Goal: Task Accomplishment & Management: Manage account settings

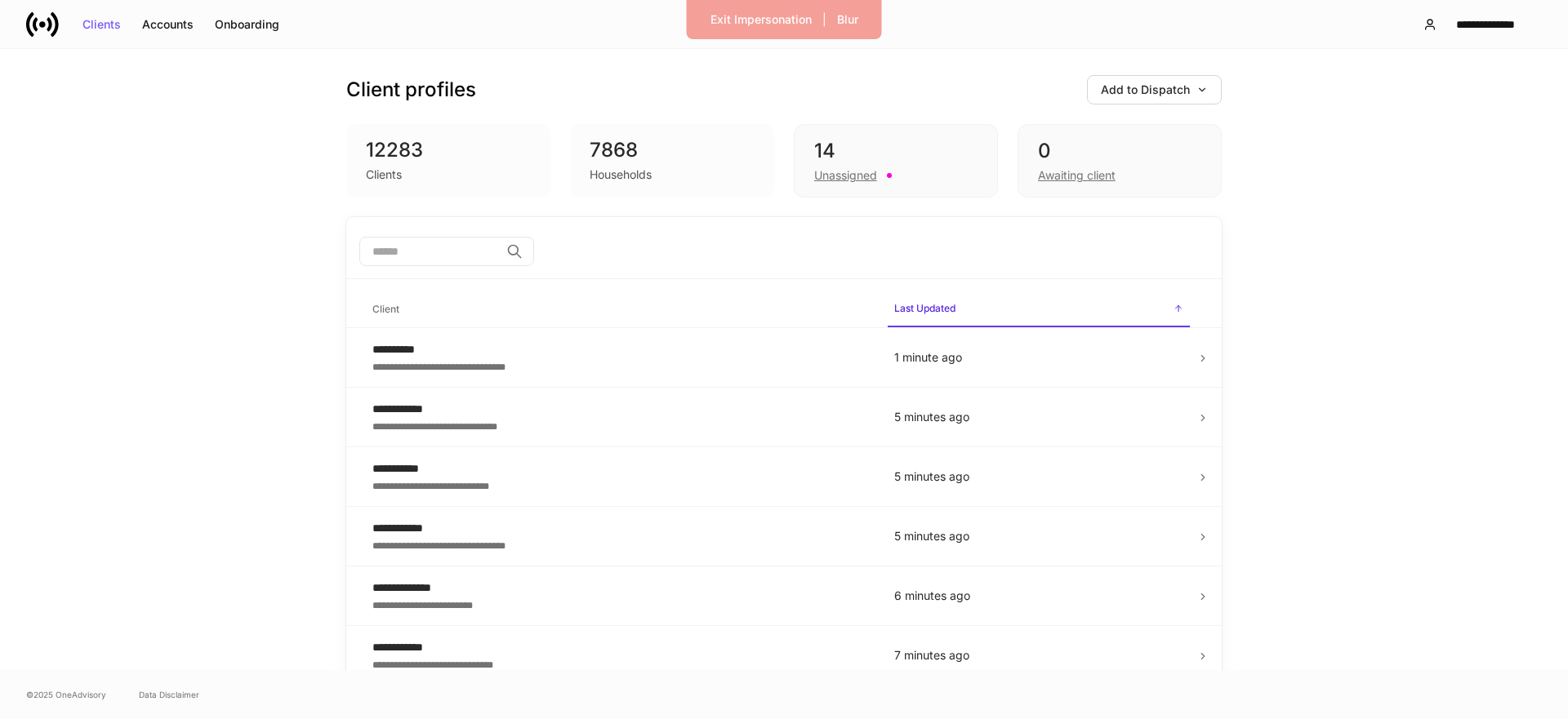
click at [428, 243] on input "search" at bounding box center [430, 251] width 141 height 29
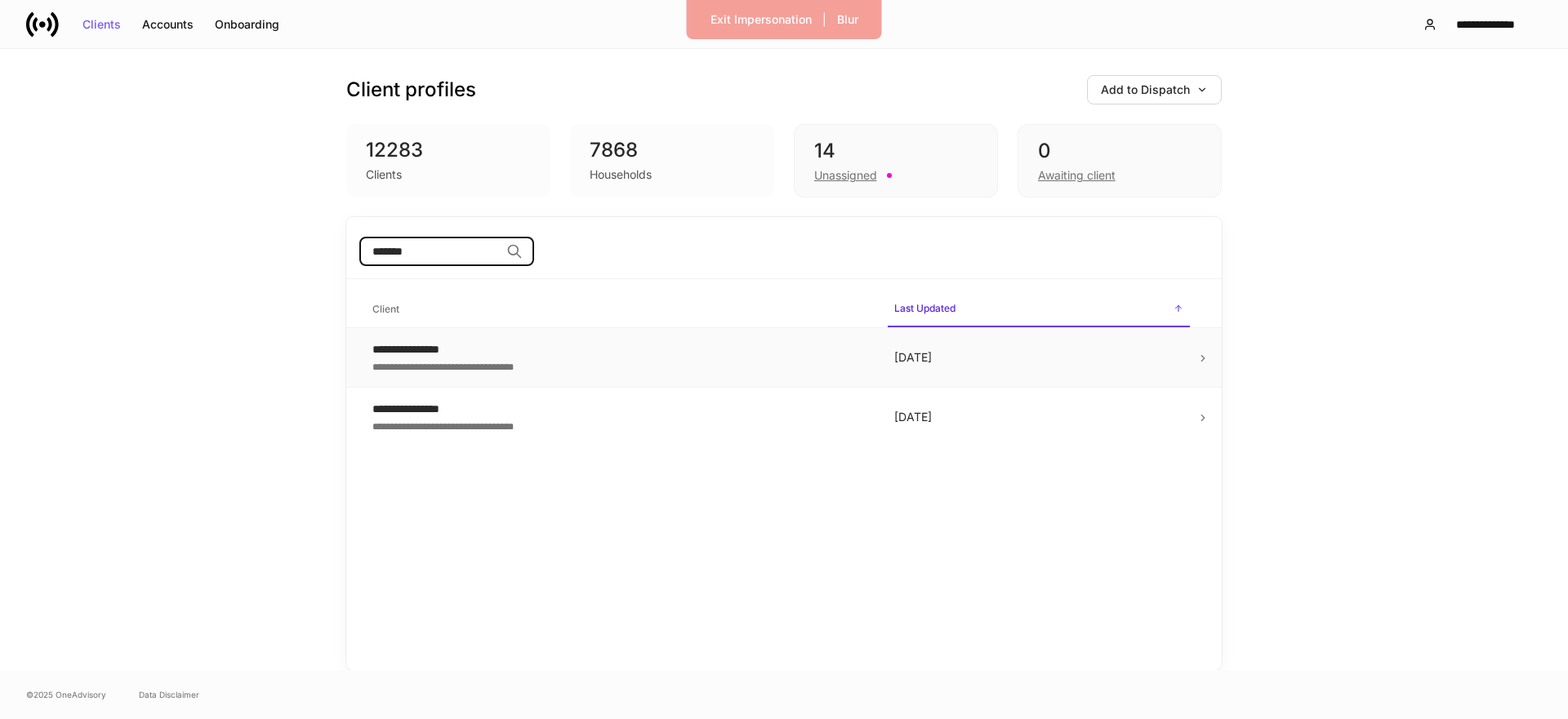
type input "*******"
click at [422, 346] on div "**********" at bounding box center [621, 349] width 496 height 16
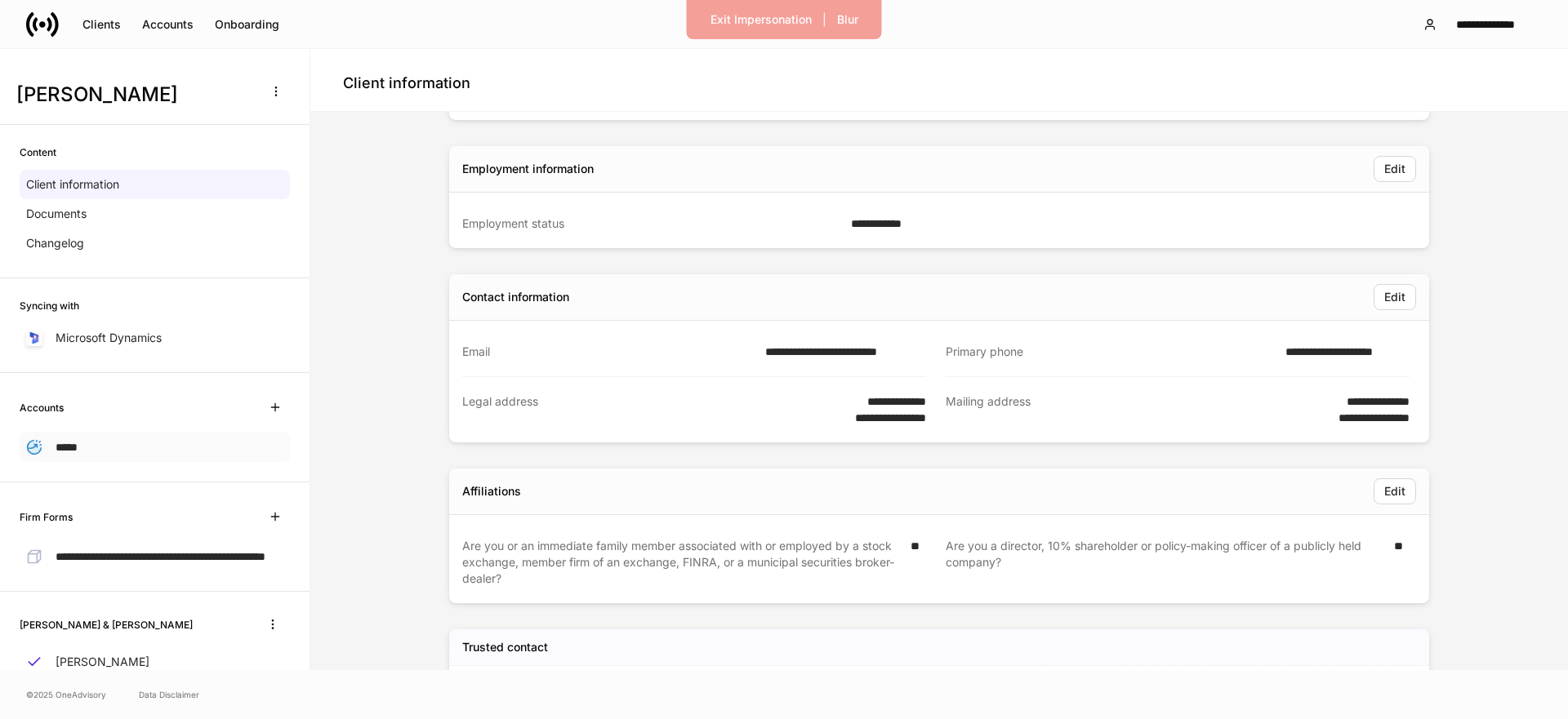
click at [99, 439] on div "*****" at bounding box center [154, 446] width 270 height 30
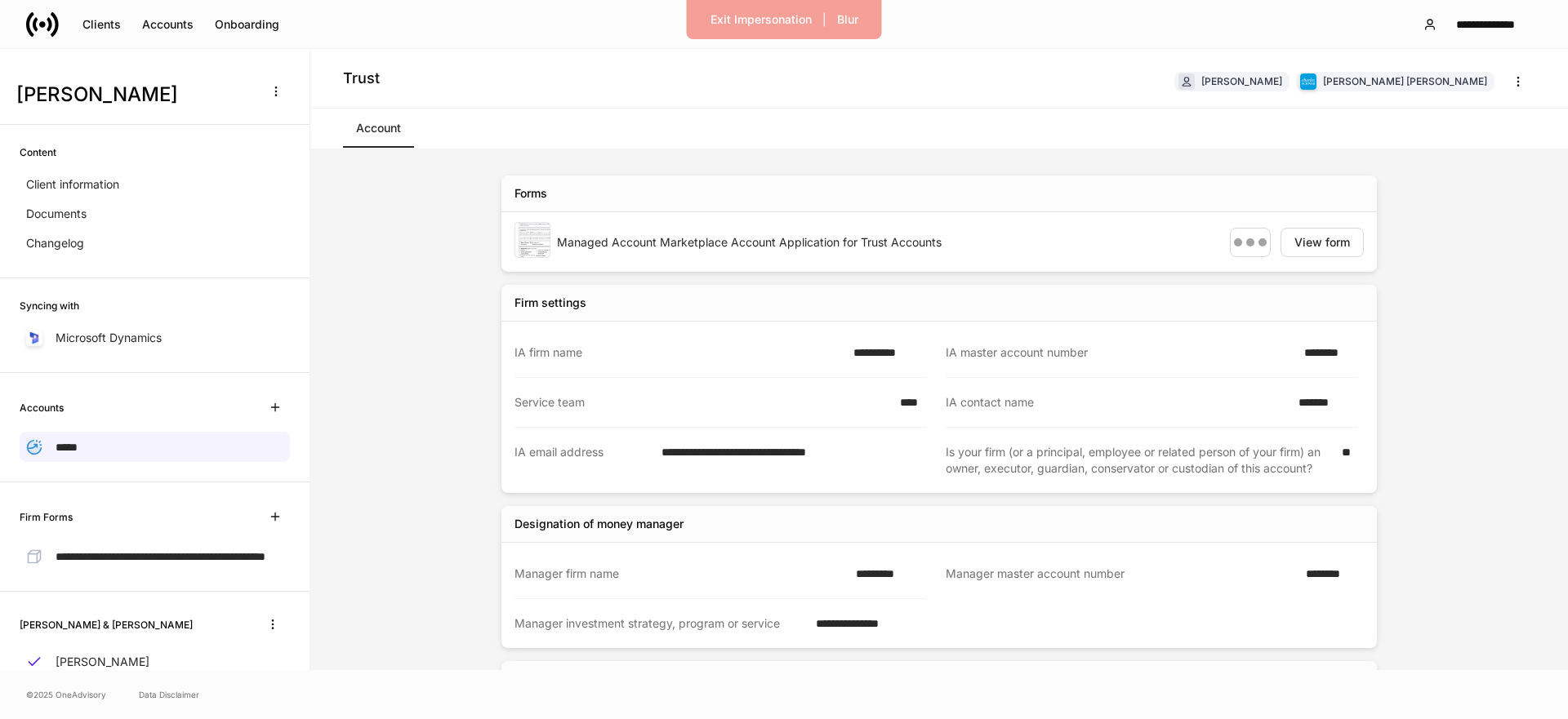
scroll to position [1, 0]
click at [124, 184] on div "Client information" at bounding box center [154, 184] width 270 height 29
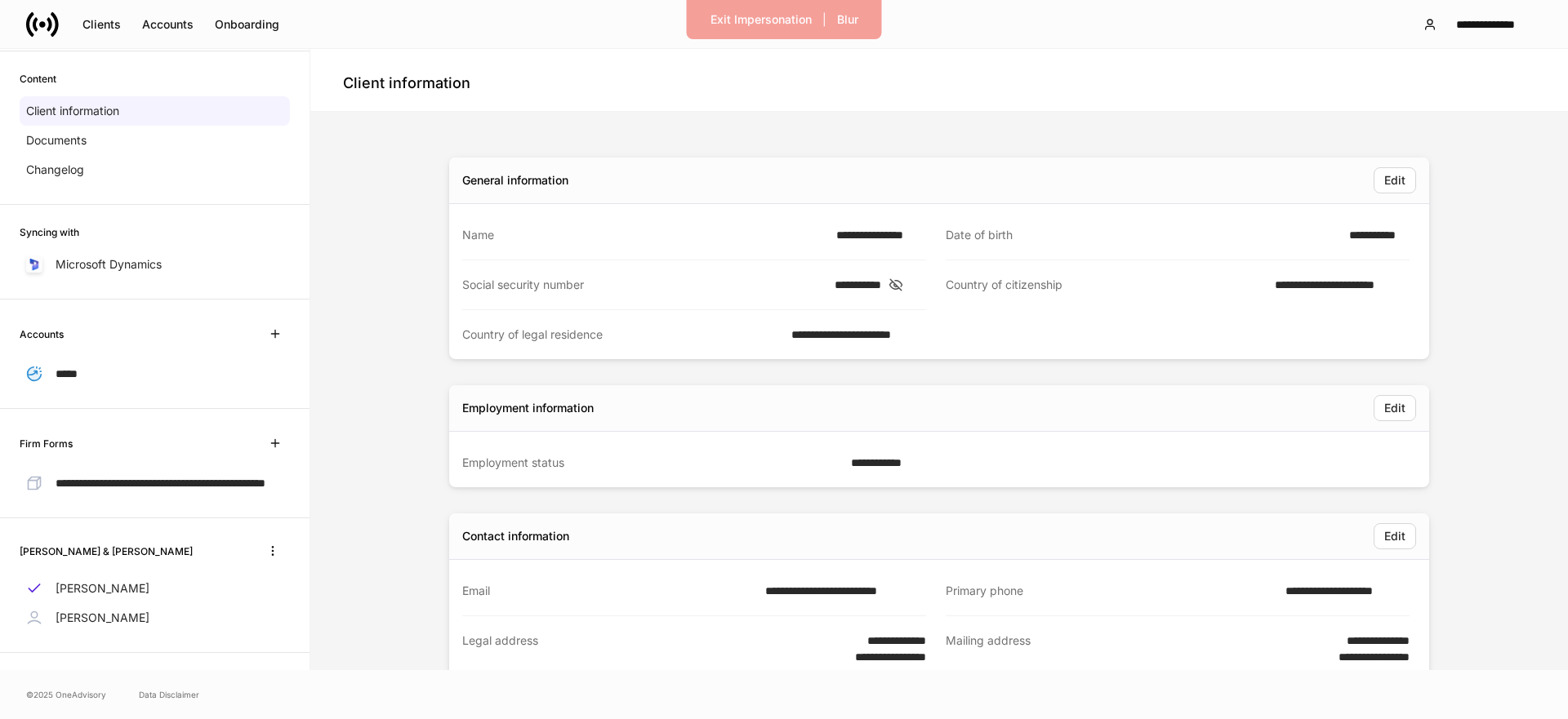
scroll to position [97, 0]
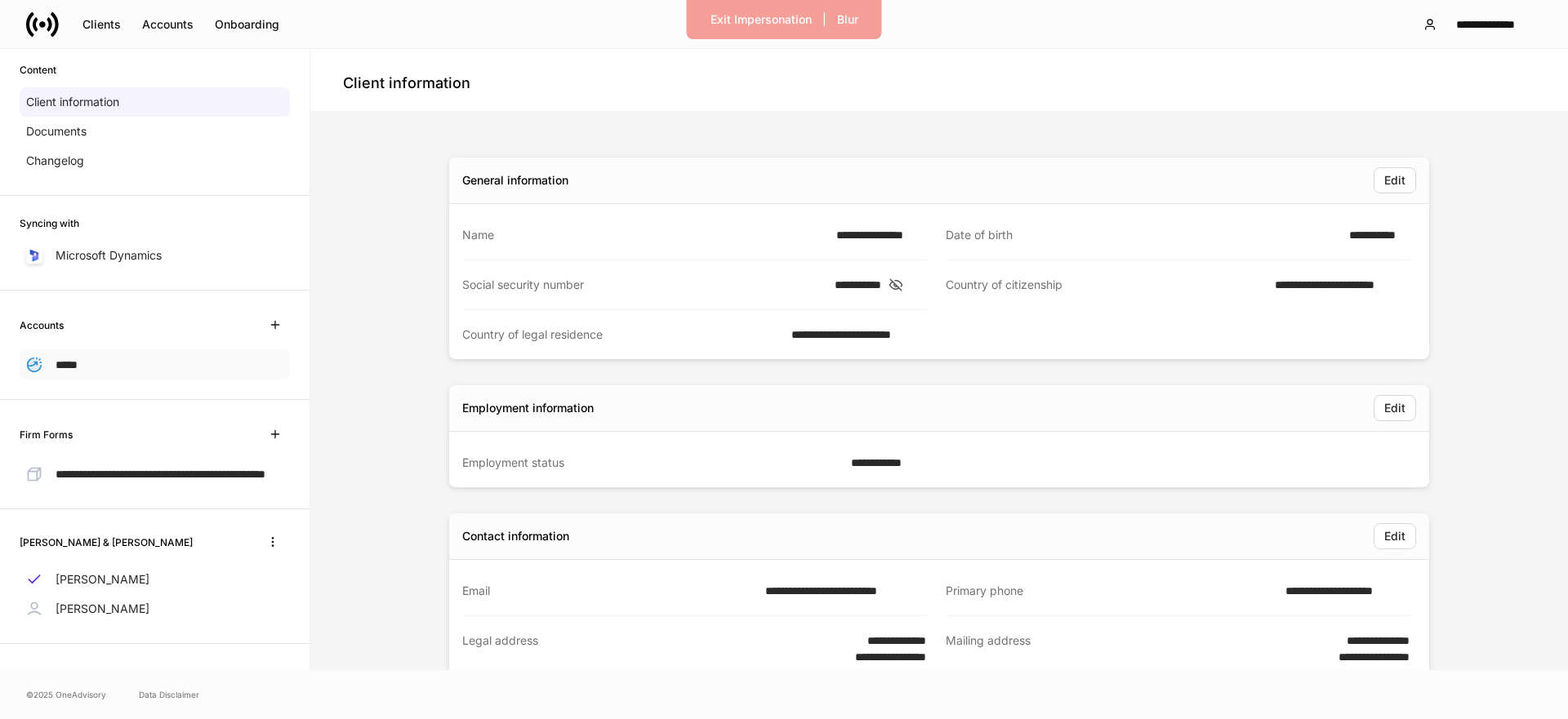
drag, startPoint x: 85, startPoint y: 332, endPoint x: 78, endPoint y: 345, distance: 14.8
click at [85, 333] on div "Accounts *****" at bounding box center [154, 345] width 310 height 109
click at [70, 360] on div "*****" at bounding box center [154, 364] width 270 height 30
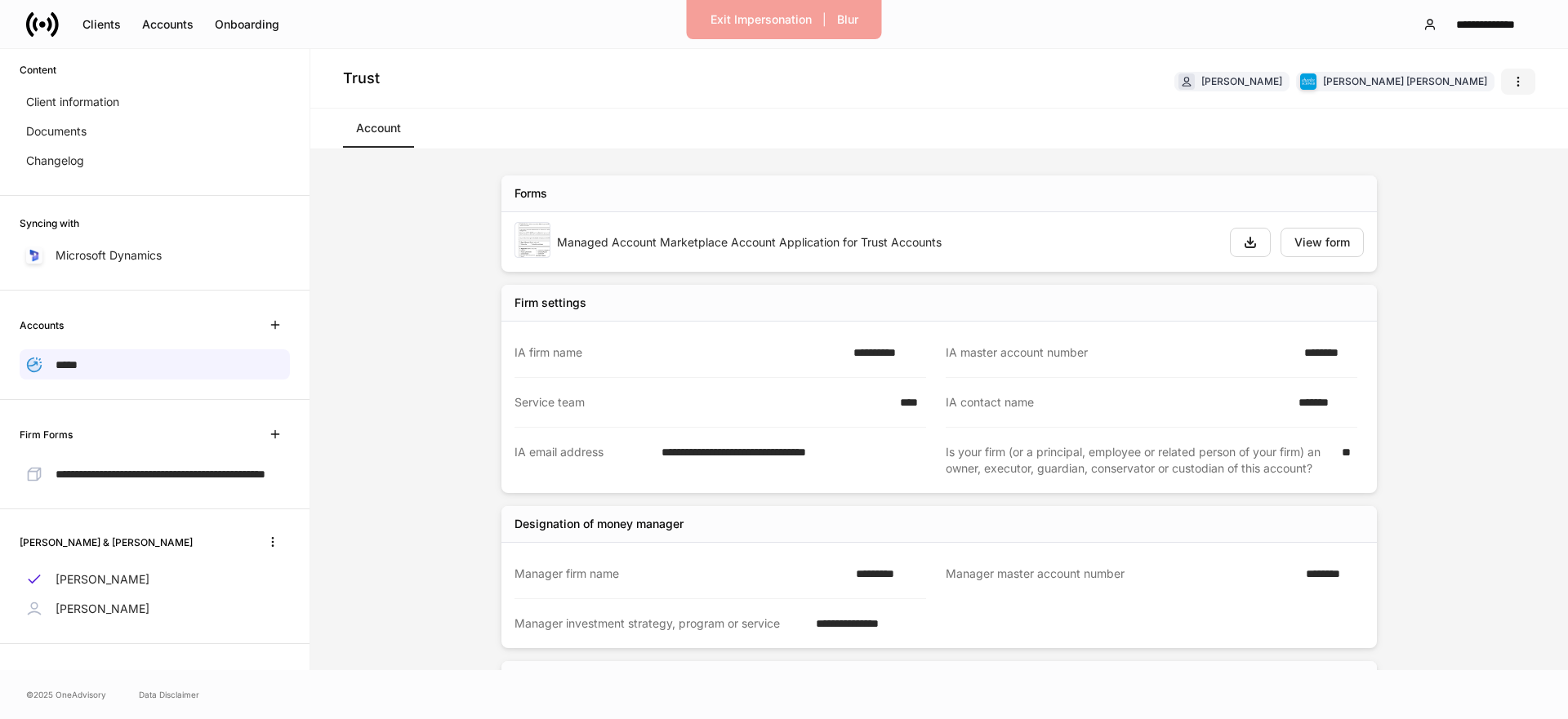
click at [1515, 82] on icon "button" at bounding box center [1517, 82] width 13 height 13
click at [1519, 79] on div at bounding box center [784, 360] width 1568 height 719
click at [384, 214] on div "**********" at bounding box center [939, 409] width 1257 height 521
click at [266, 425] on button "button" at bounding box center [275, 434] width 29 height 29
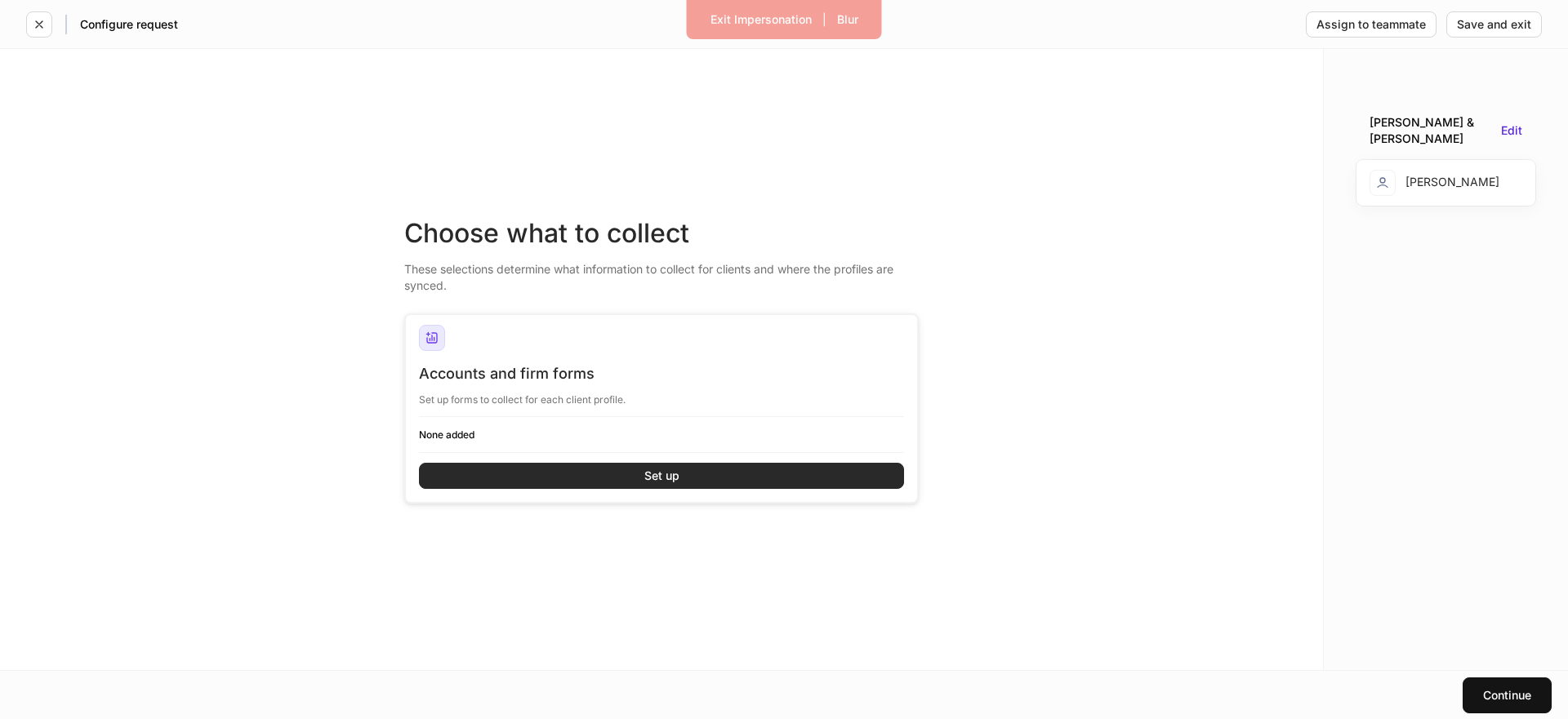
click at [614, 481] on button "Set up" at bounding box center [661, 475] width 485 height 26
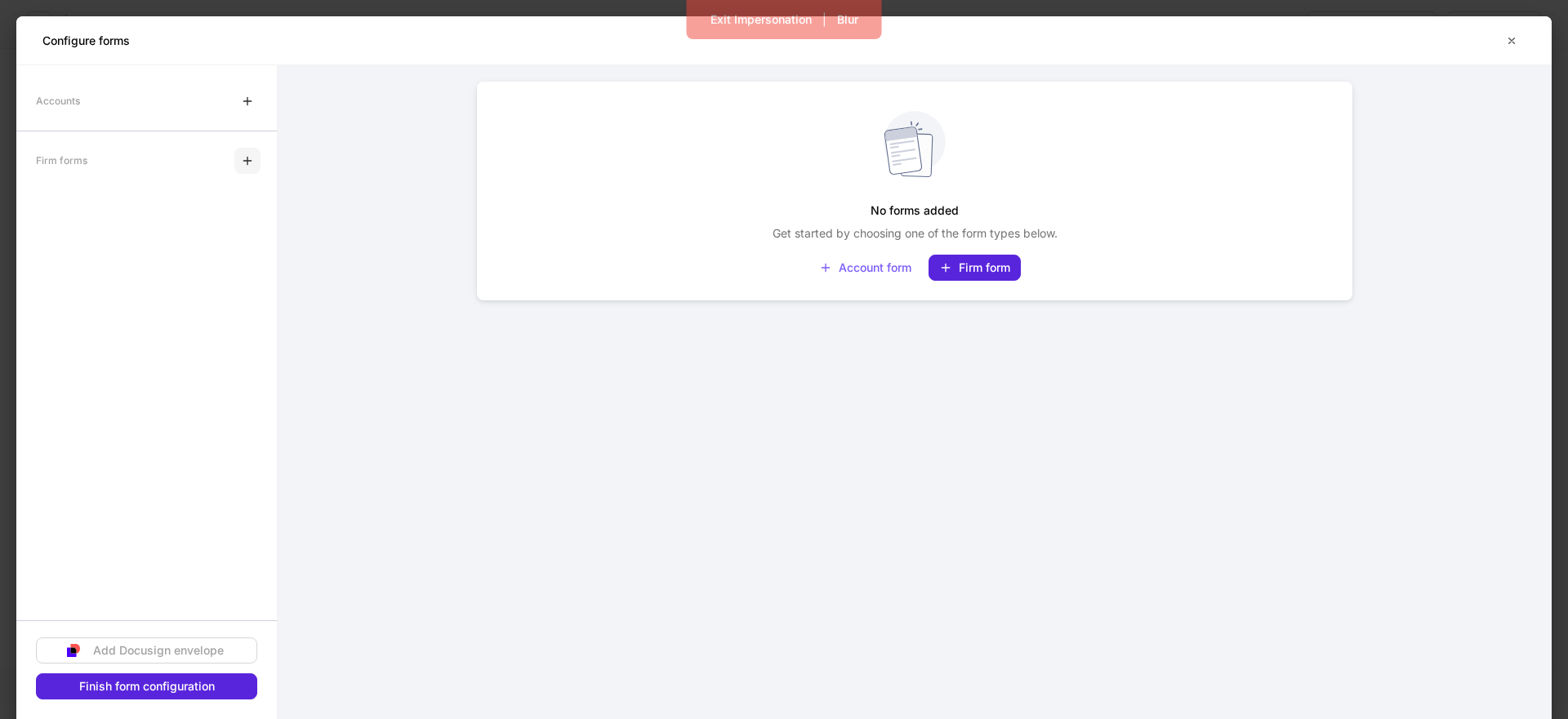
click at [239, 159] on button "button" at bounding box center [247, 160] width 26 height 26
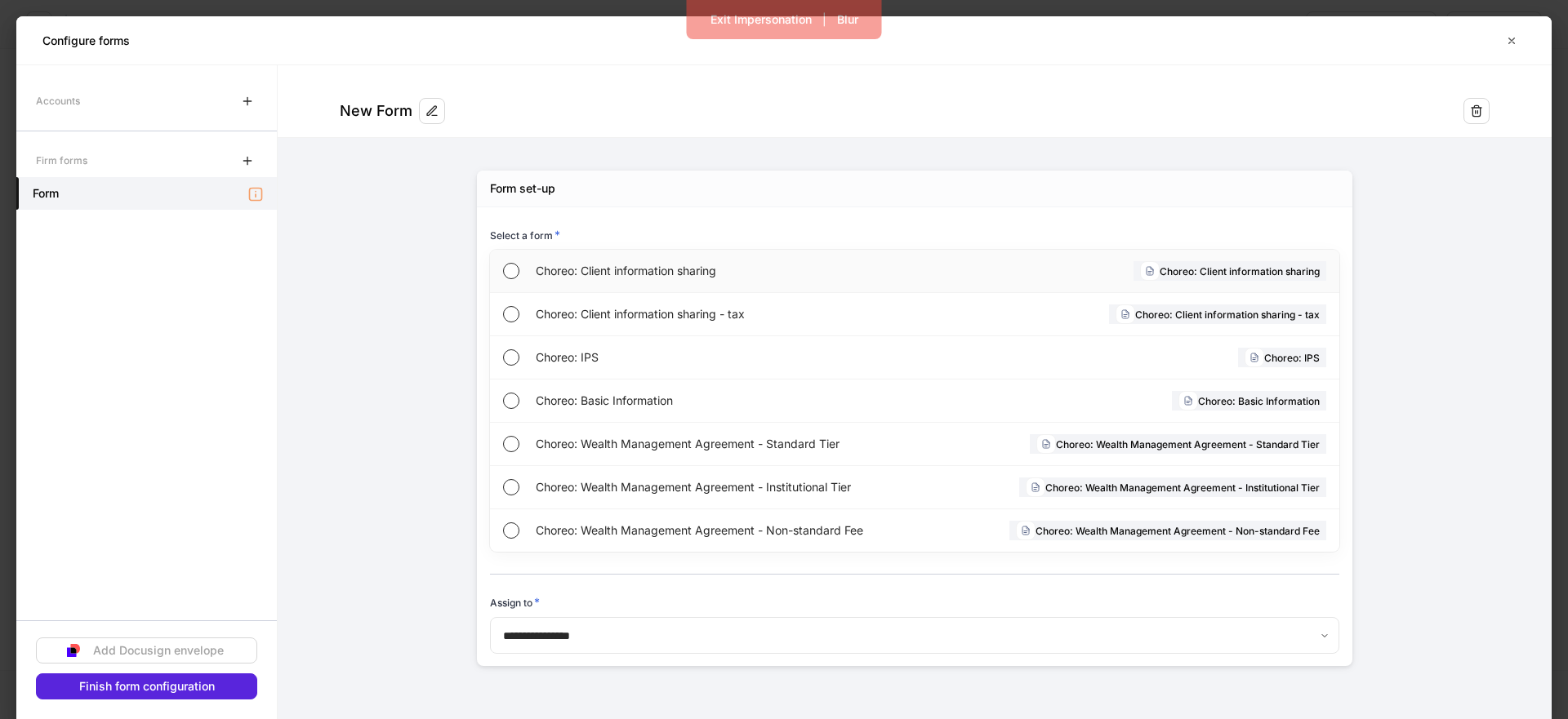
click at [609, 265] on span "Choreo: Client information sharing" at bounding box center [723, 270] width 377 height 16
click at [1515, 43] on icon "button" at bounding box center [1511, 40] width 13 height 13
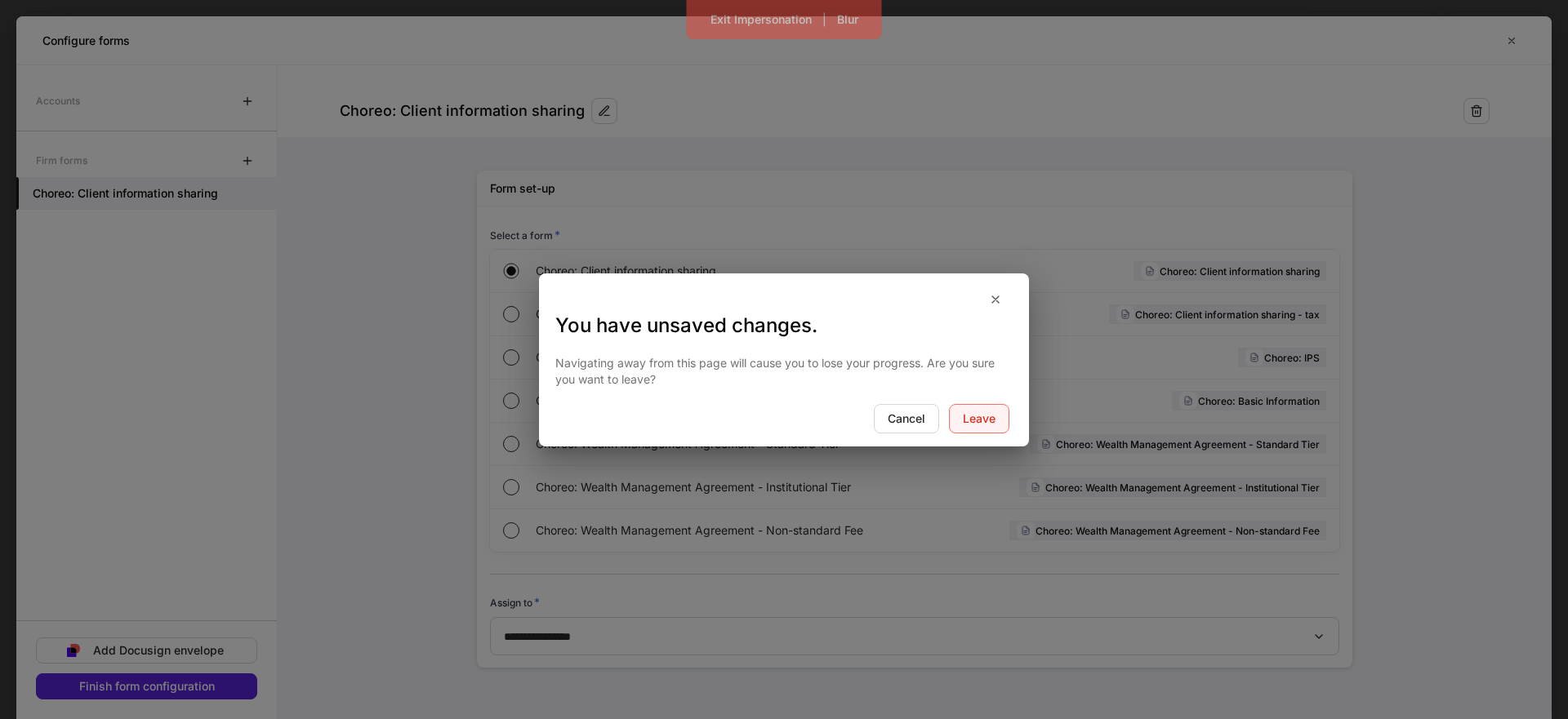
drag, startPoint x: 964, startPoint y: 424, endPoint x: 526, endPoint y: 404, distance: 438.5
click at [963, 423] on div "Leave" at bounding box center [979, 418] width 33 height 11
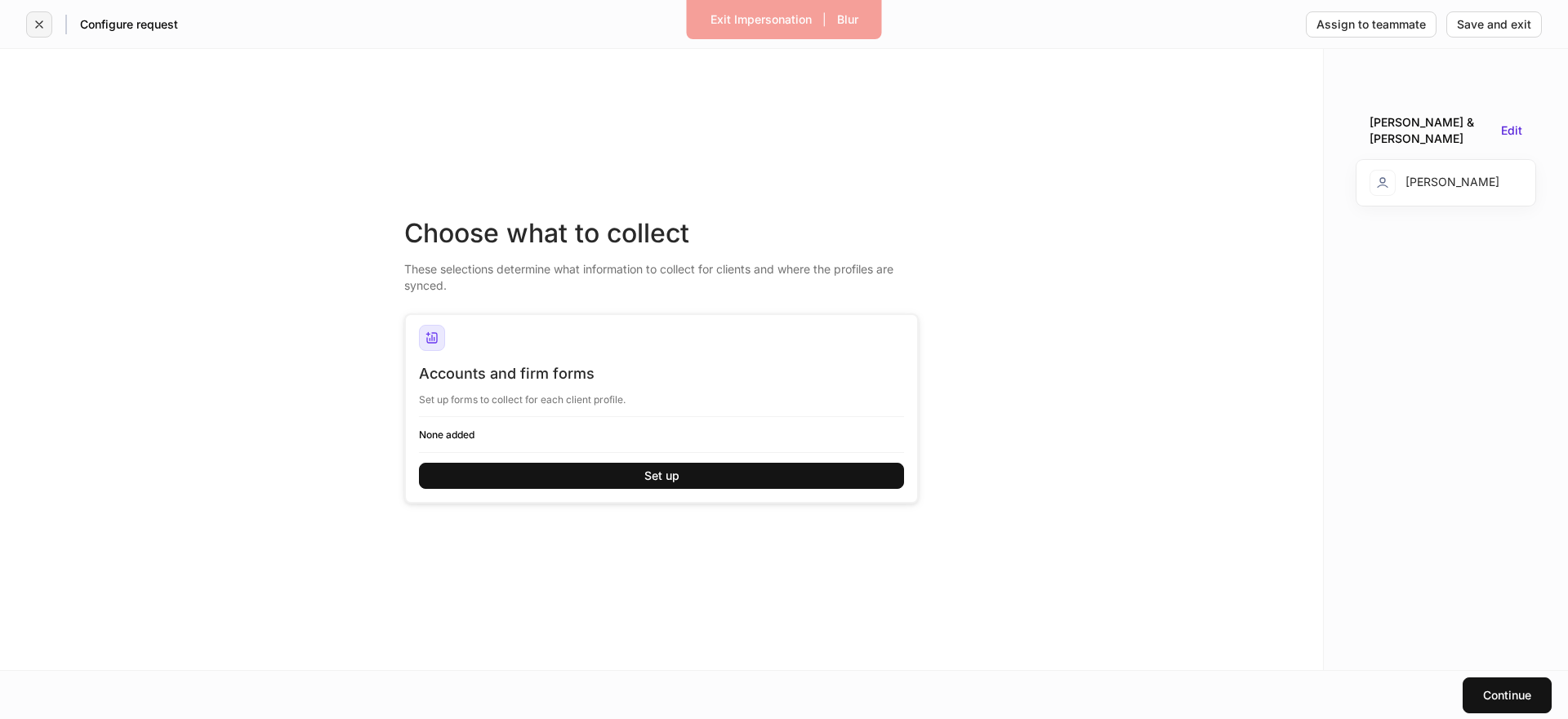
click at [36, 23] on icon "button" at bounding box center [39, 24] width 13 height 13
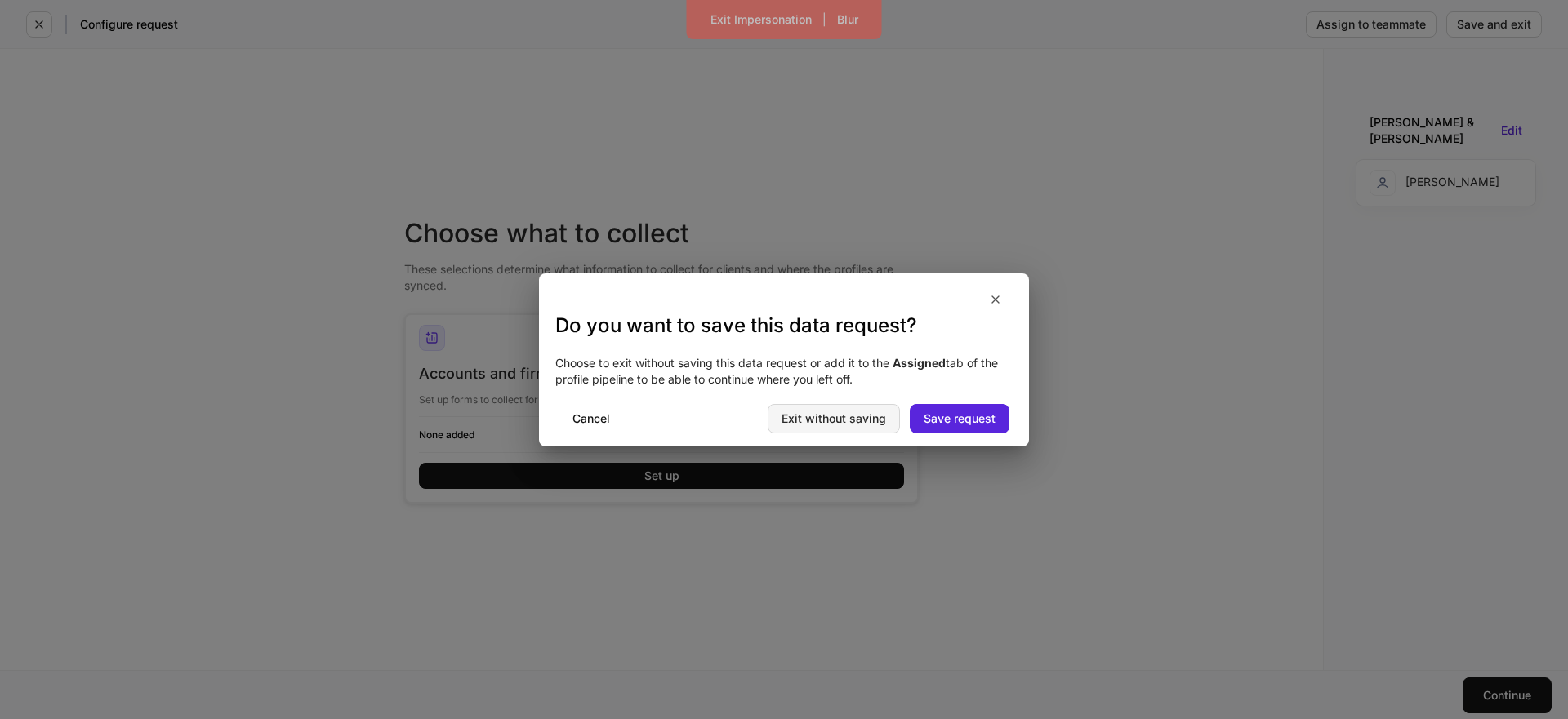
click at [858, 413] on div "Exit without saving" at bounding box center [834, 418] width 105 height 11
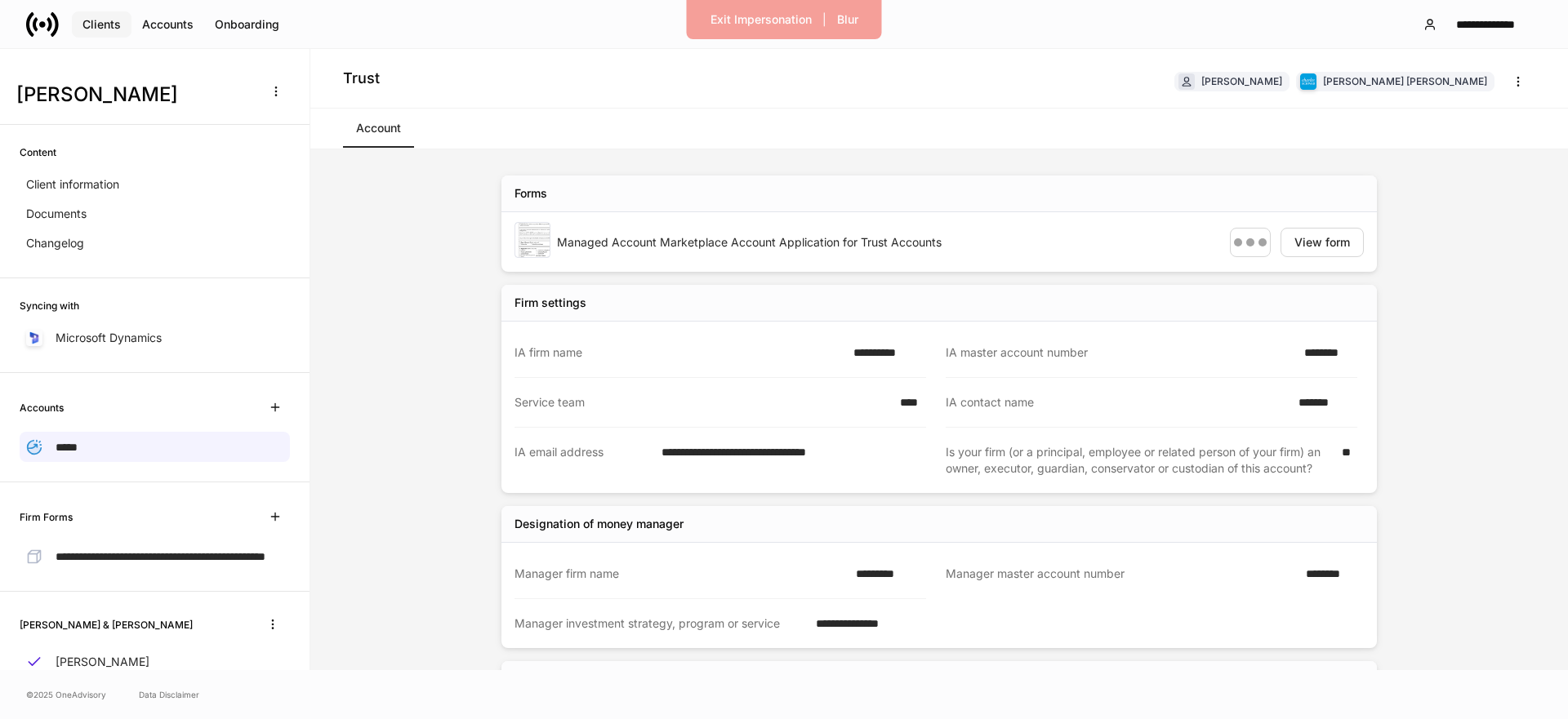
click at [97, 22] on div "Clients" at bounding box center [101, 24] width 39 height 11
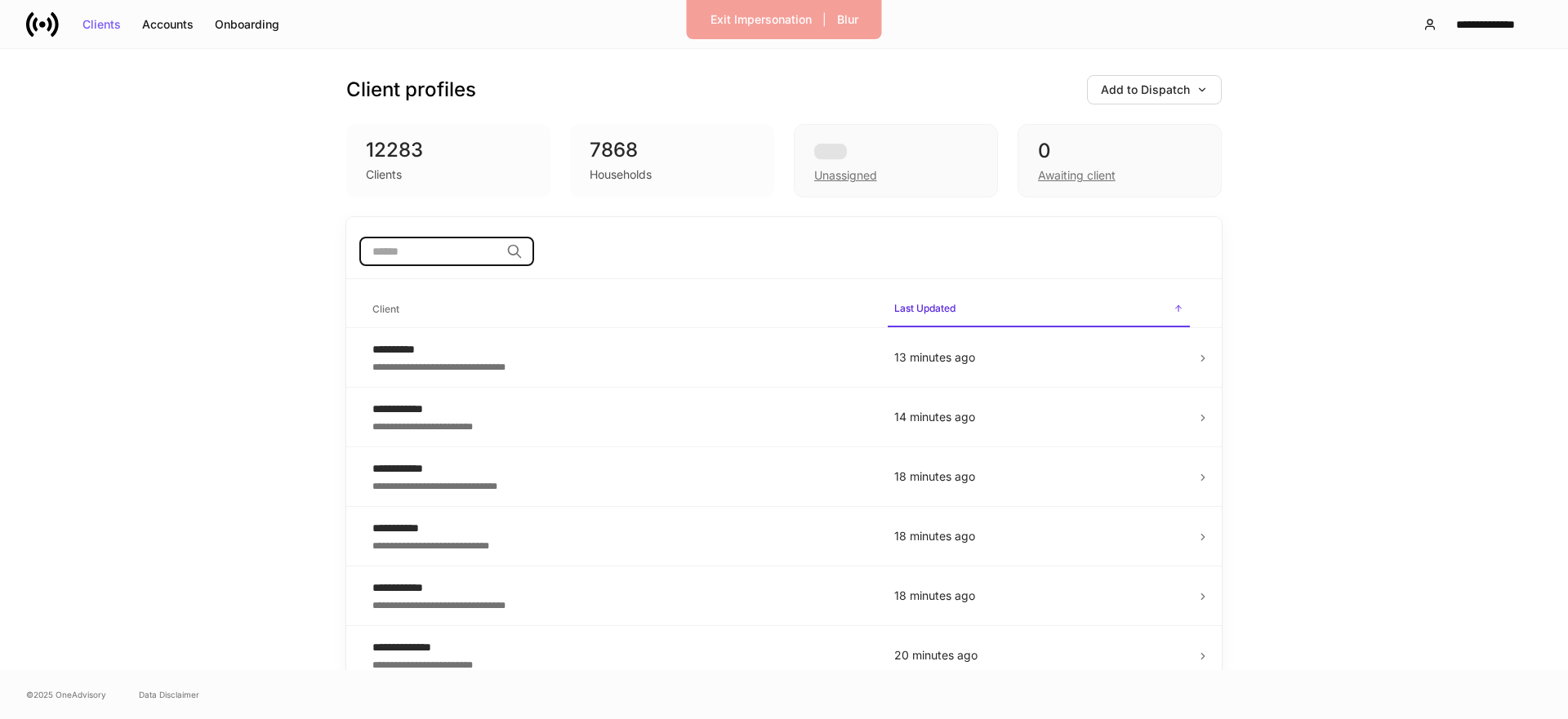
drag, startPoint x: 406, startPoint y: 245, endPoint x: 408, endPoint y: 236, distance: 9.2
click at [408, 239] on input "search" at bounding box center [430, 251] width 141 height 29
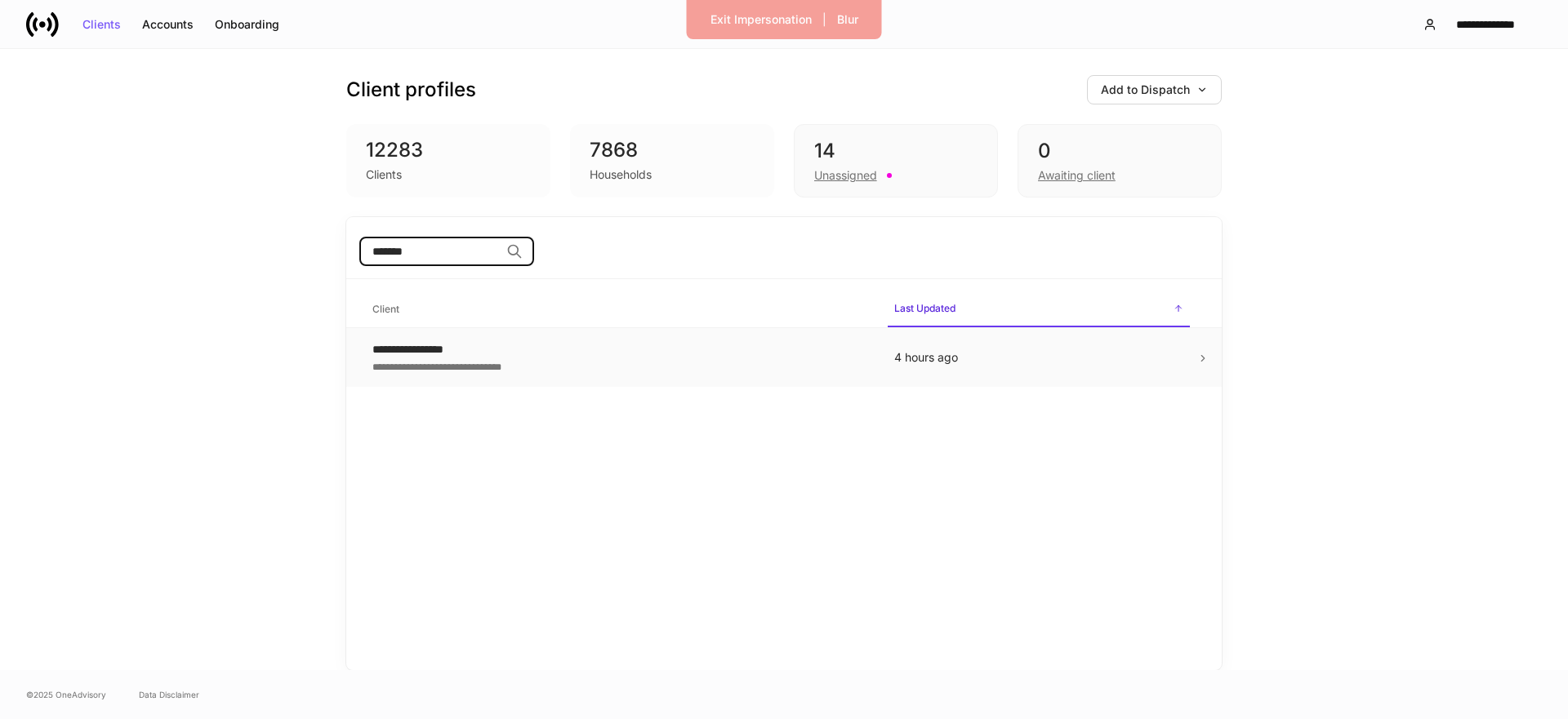
type input "*******"
click at [417, 354] on div "**********" at bounding box center [621, 349] width 496 height 16
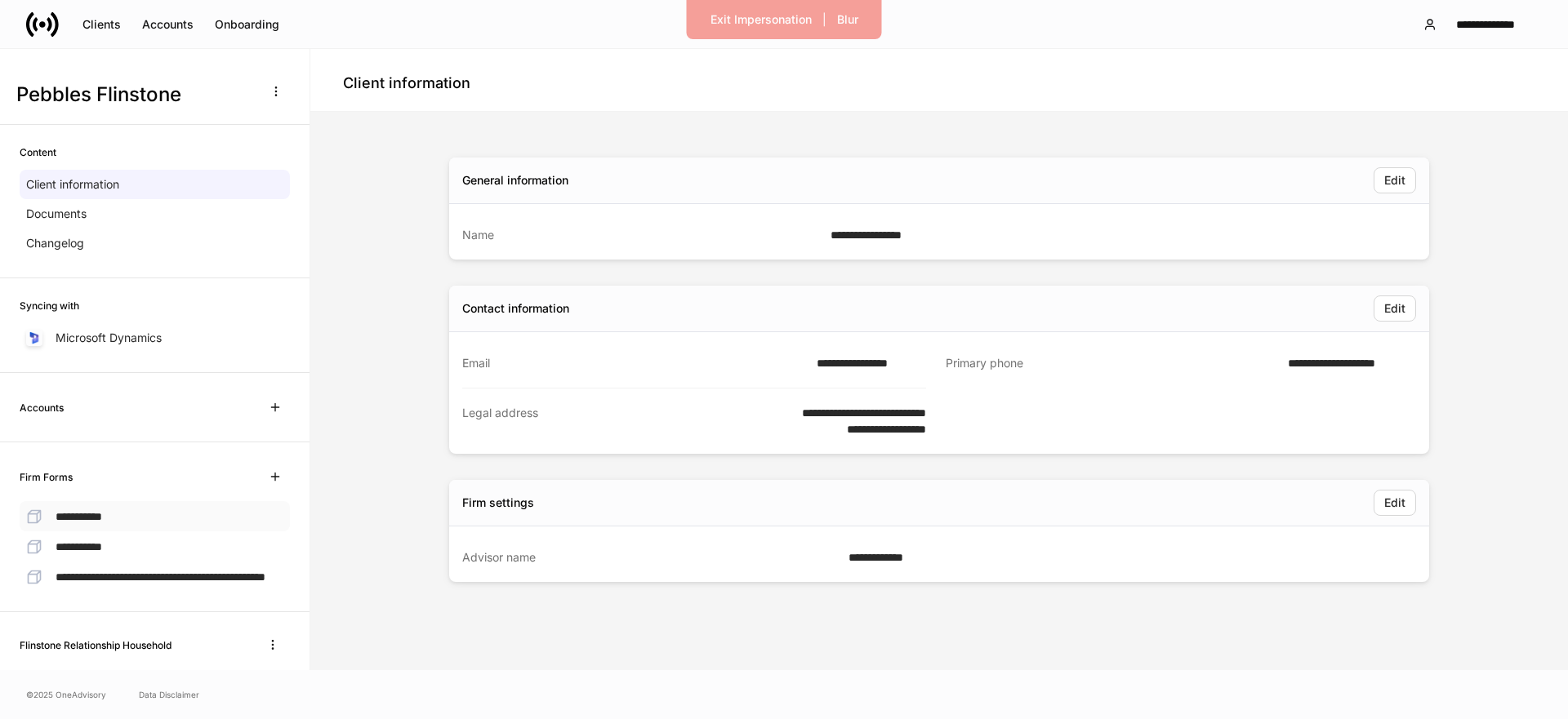
click at [144, 521] on div "**********" at bounding box center [154, 516] width 270 height 30
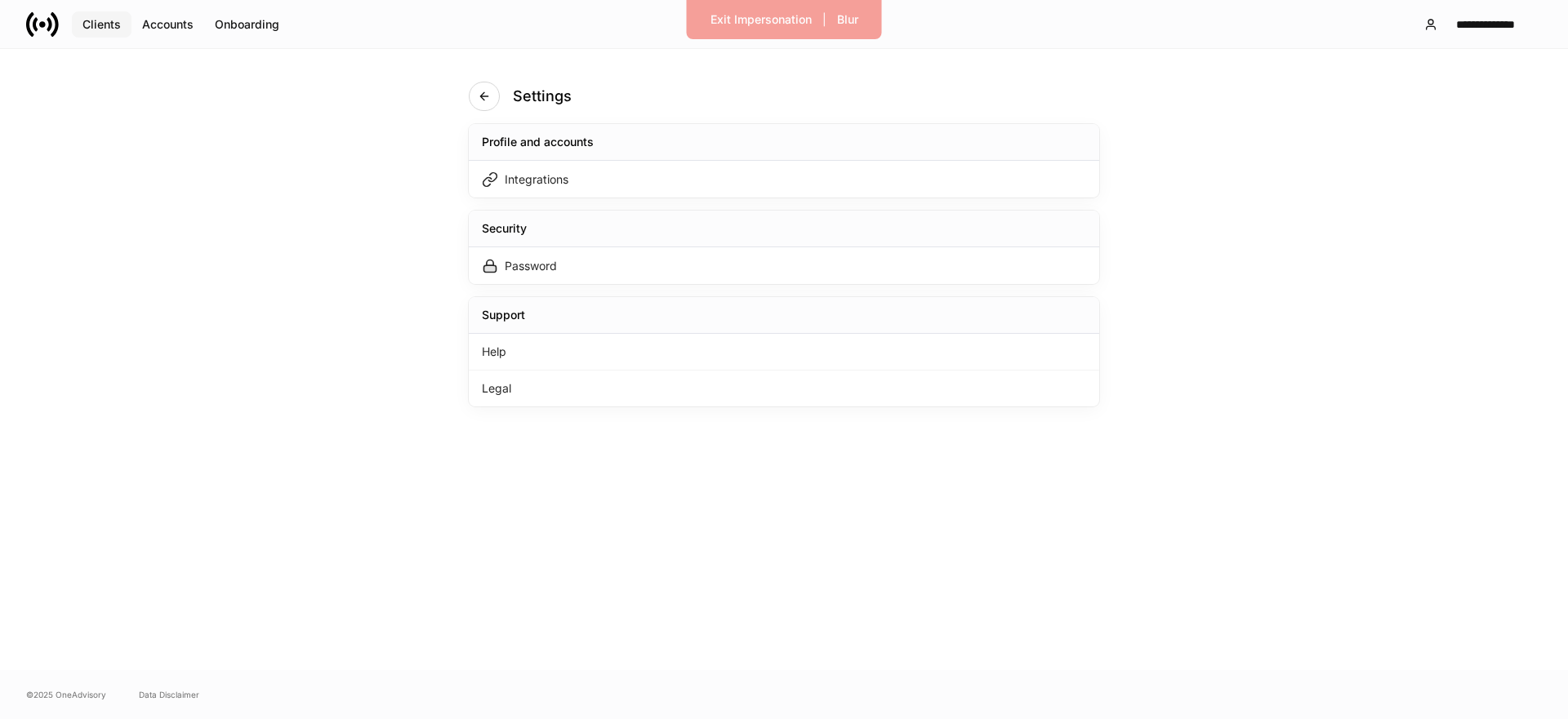
click at [113, 19] on div "Clients" at bounding box center [101, 24] width 39 height 11
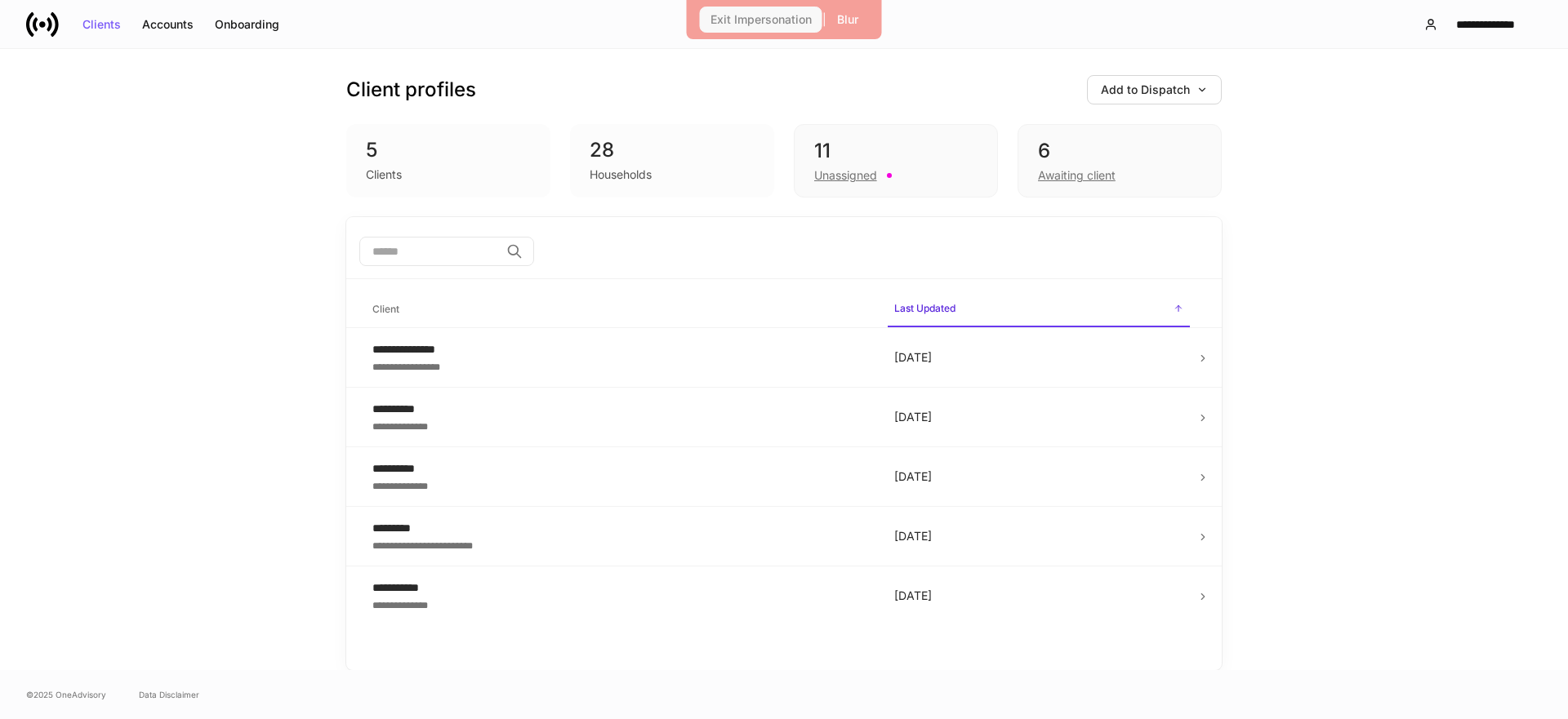
click at [764, 27] on button "Exit Impersonation" at bounding box center [760, 20] width 123 height 26
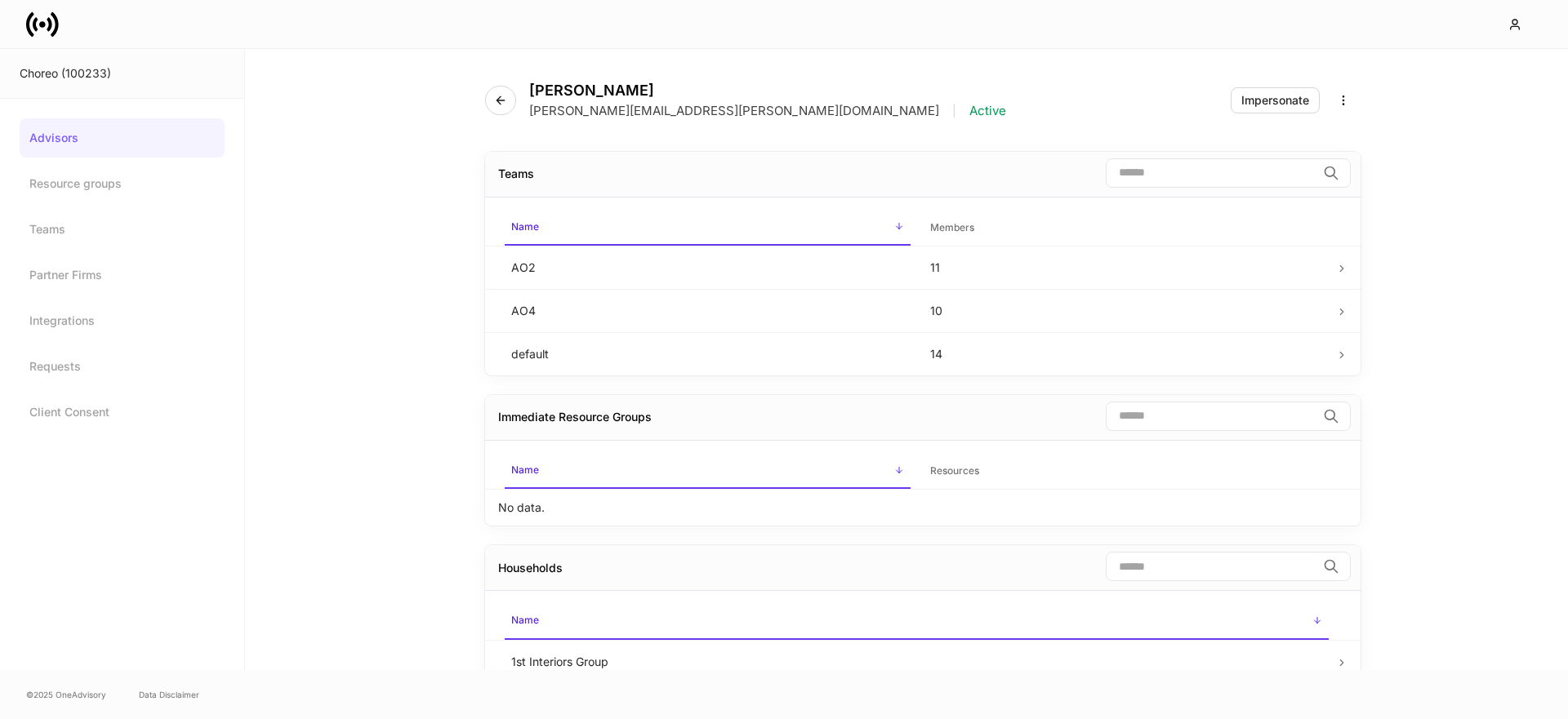
click at [39, 37] on icon at bounding box center [42, 25] width 33 height 33
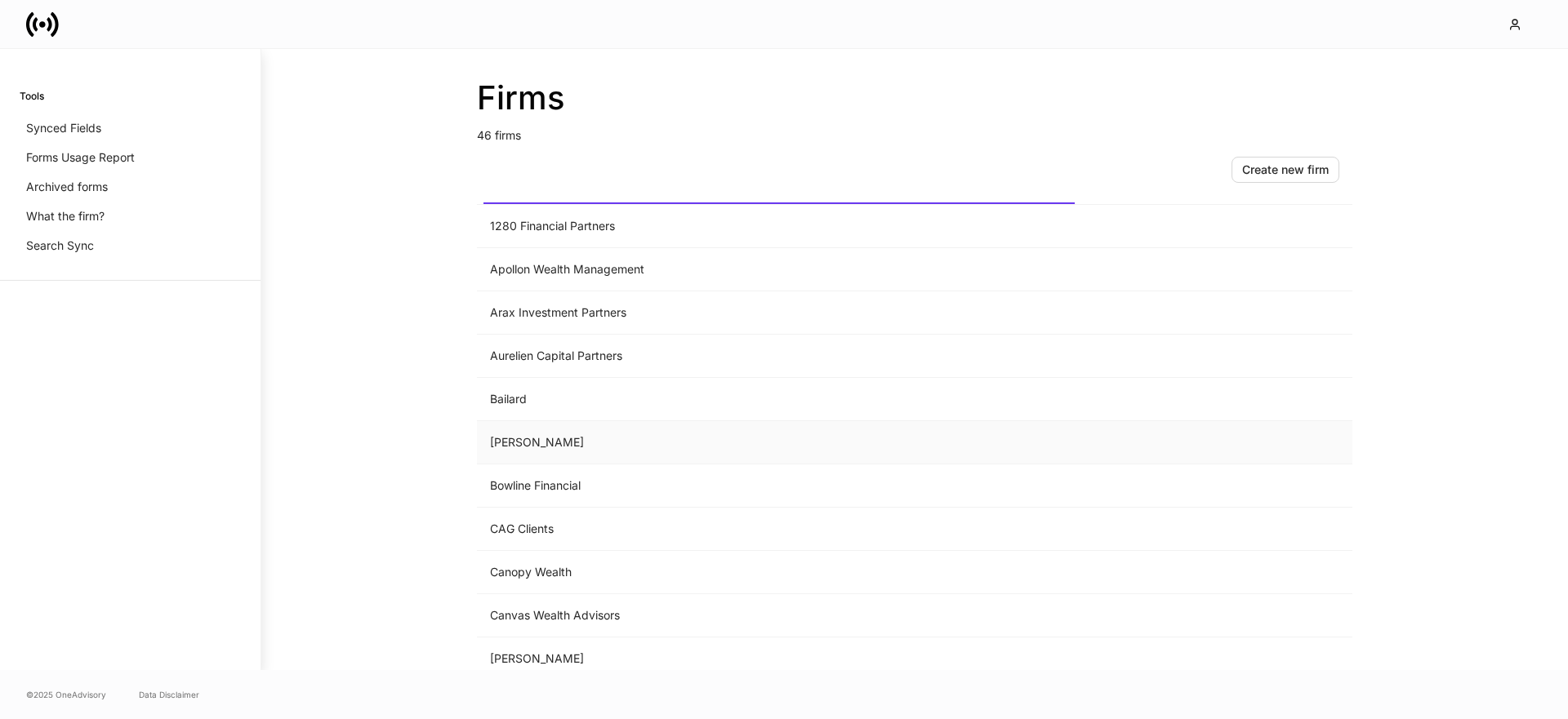
scroll to position [51, 0]
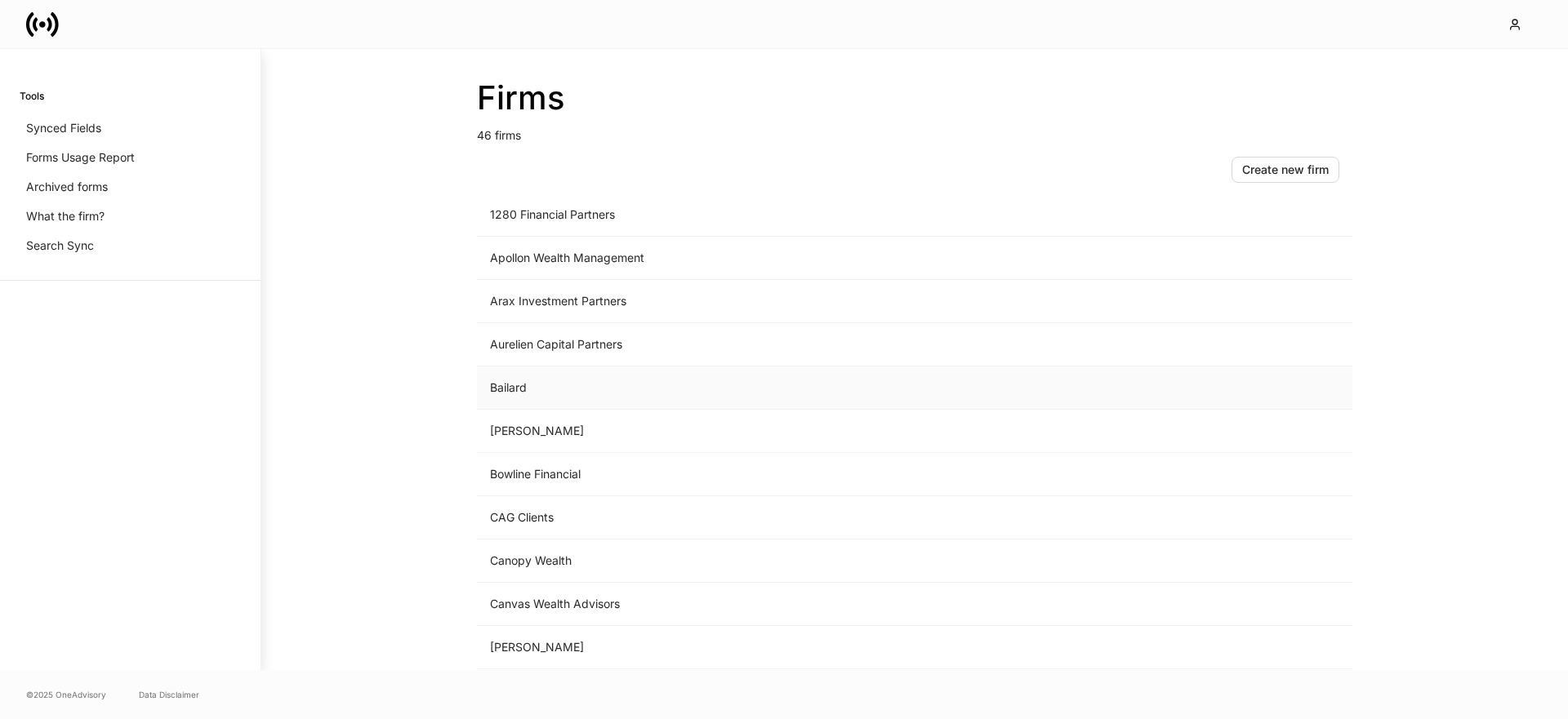
click at [548, 388] on td "Bailard" at bounding box center [779, 388] width 604 height 43
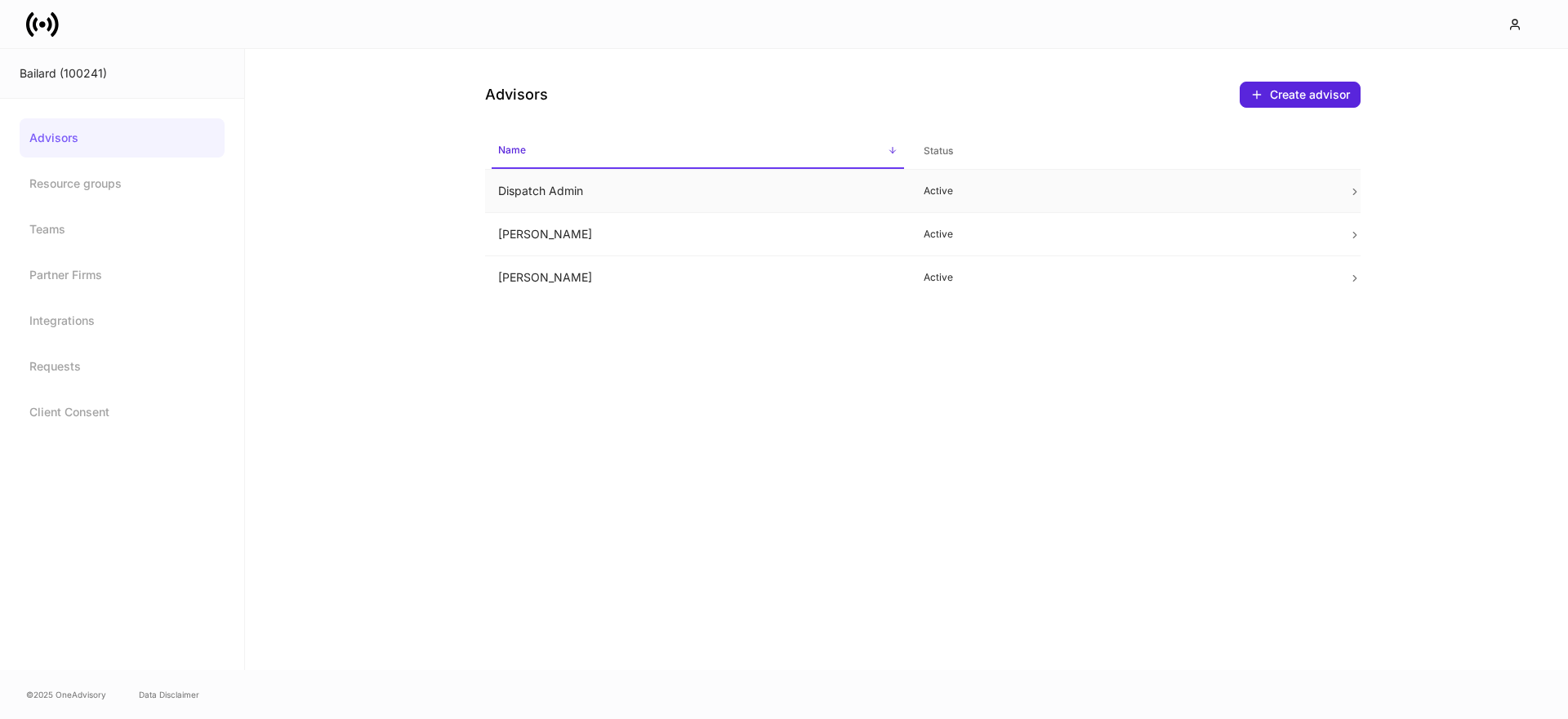
click at [528, 189] on td "Dispatch Admin" at bounding box center [698, 191] width 426 height 43
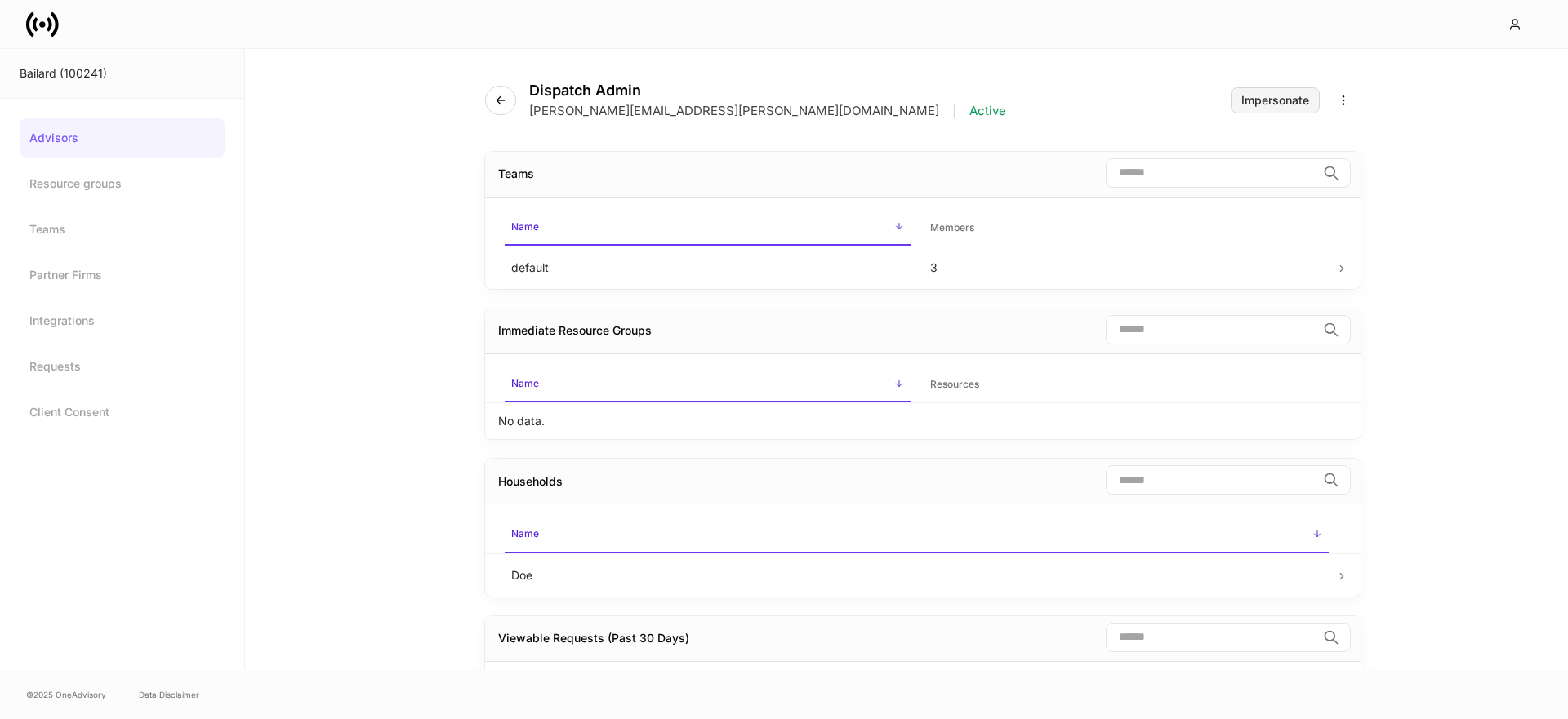
click at [1296, 108] on button "Impersonate" at bounding box center [1275, 100] width 89 height 26
click at [39, 140] on link "Advisors" at bounding box center [122, 138] width 205 height 39
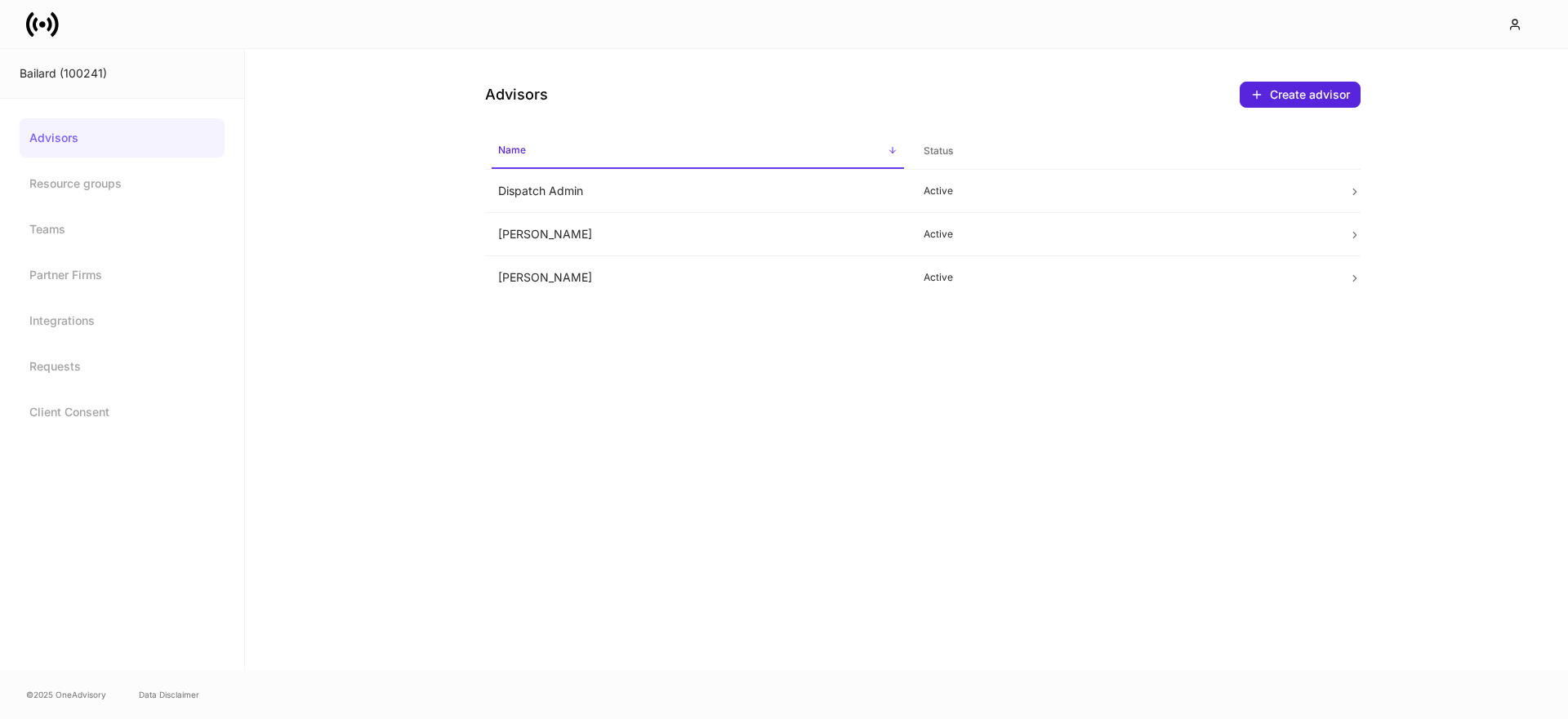
click at [58, 26] on icon at bounding box center [55, 23] width 9 height 25
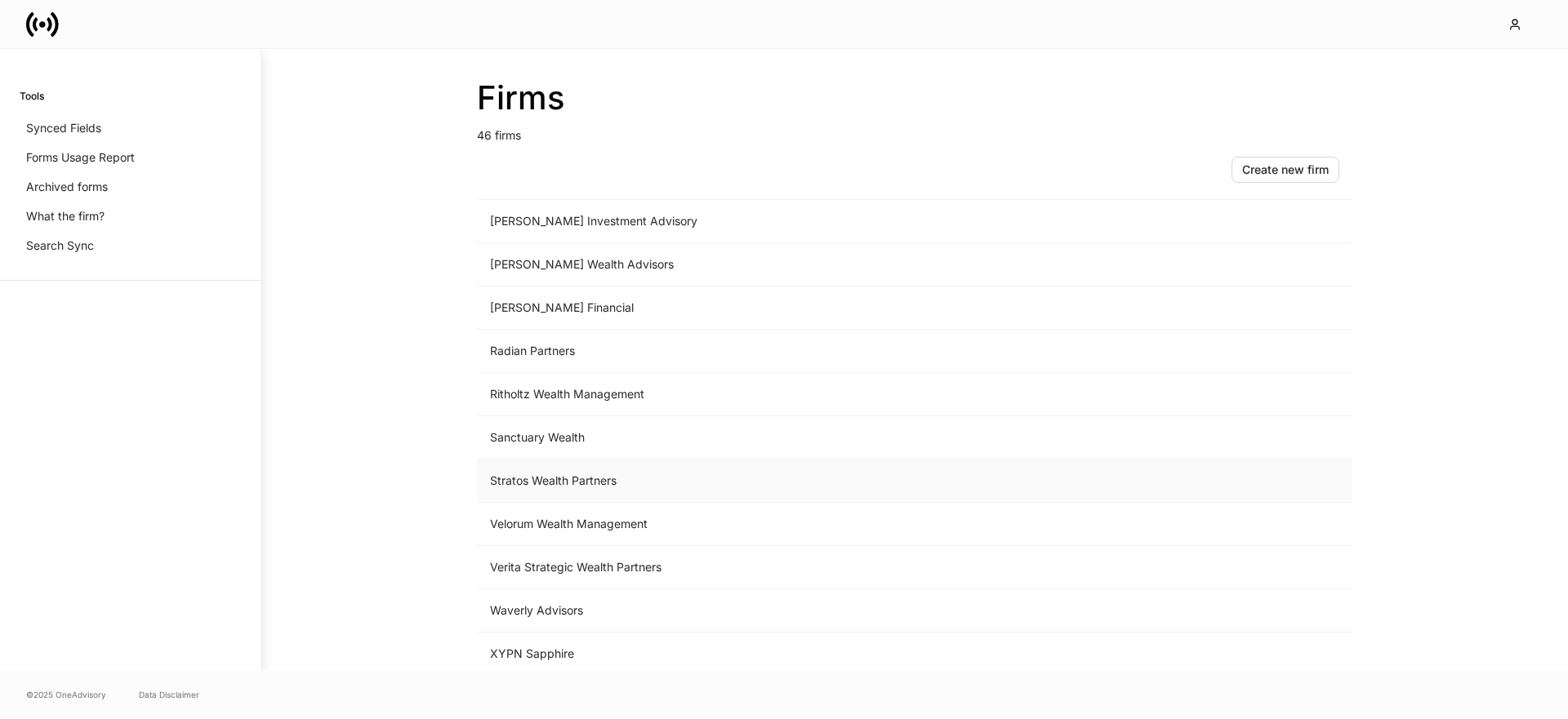
scroll to position [1574, 0]
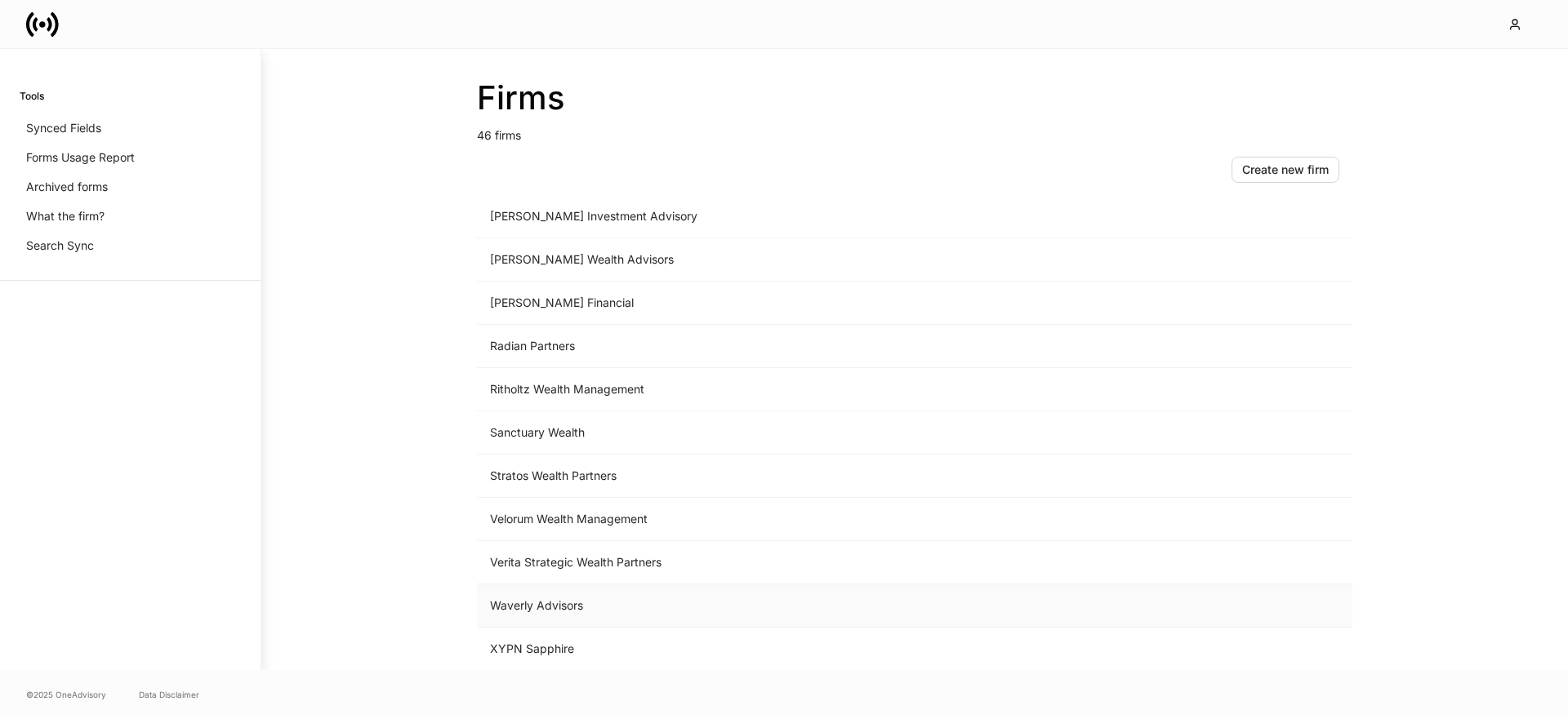
click at [531, 607] on td "Waverly Advisors" at bounding box center [779, 606] width 604 height 43
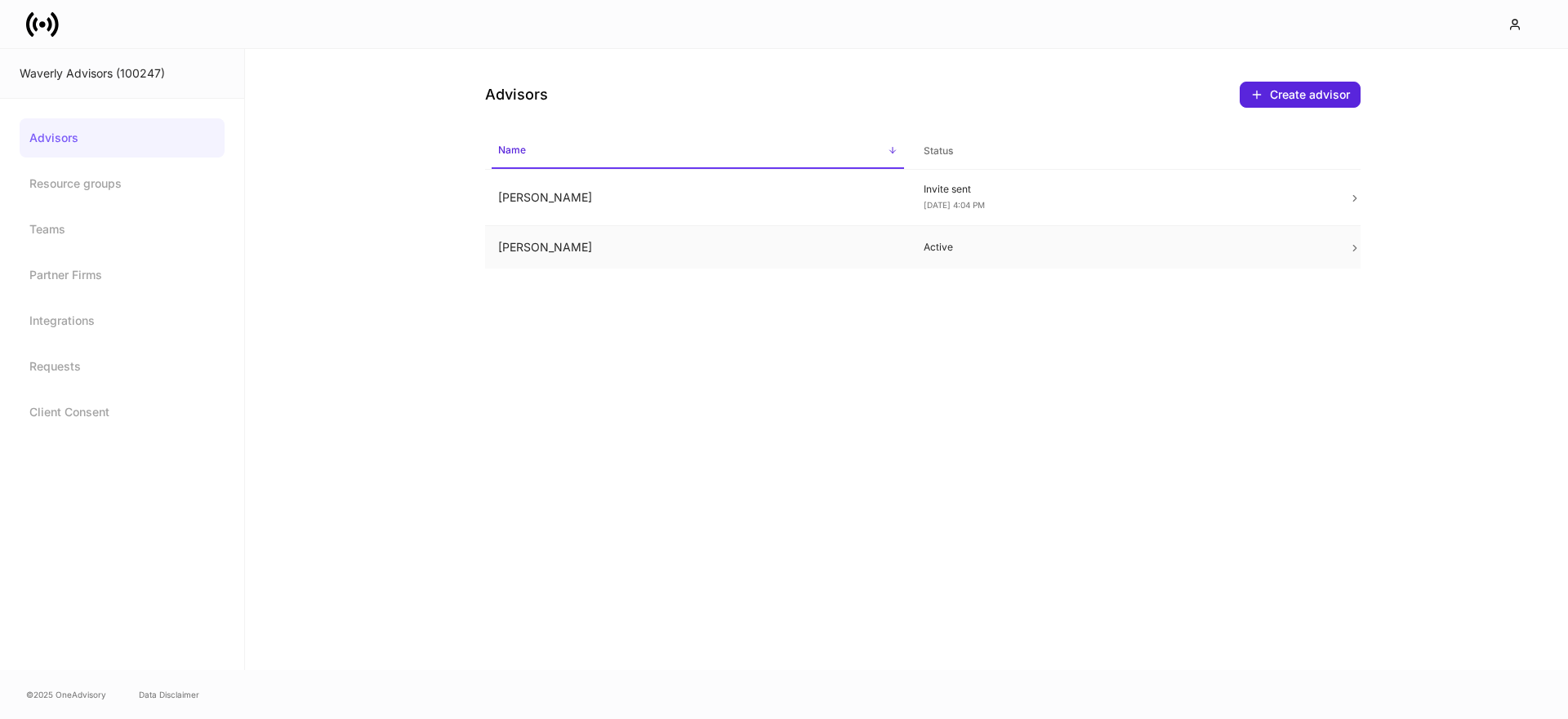
click at [577, 235] on td "Heath Echols" at bounding box center [698, 248] width 426 height 43
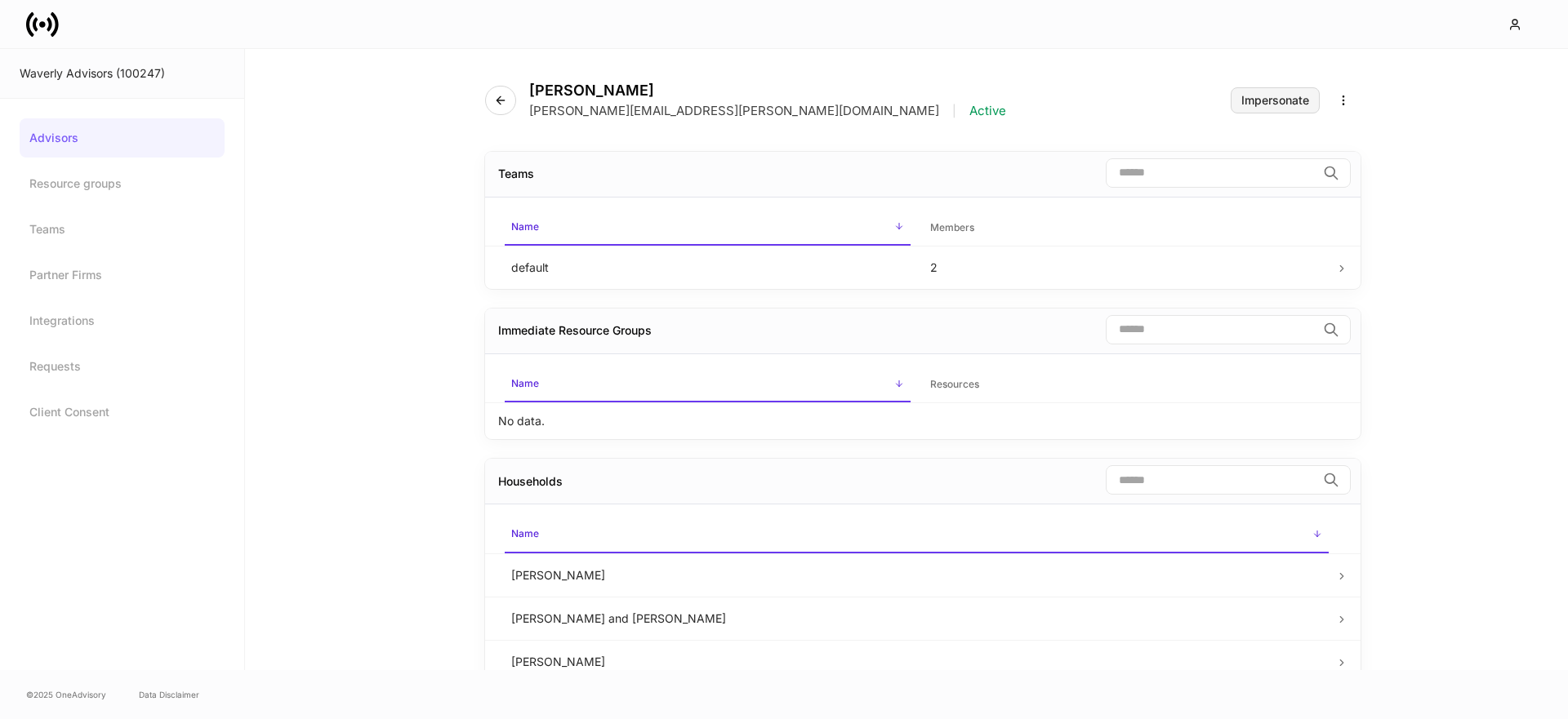
click at [1260, 104] on div "Impersonate" at bounding box center [1274, 100] width 68 height 11
click at [57, 27] on icon at bounding box center [55, 23] width 9 height 25
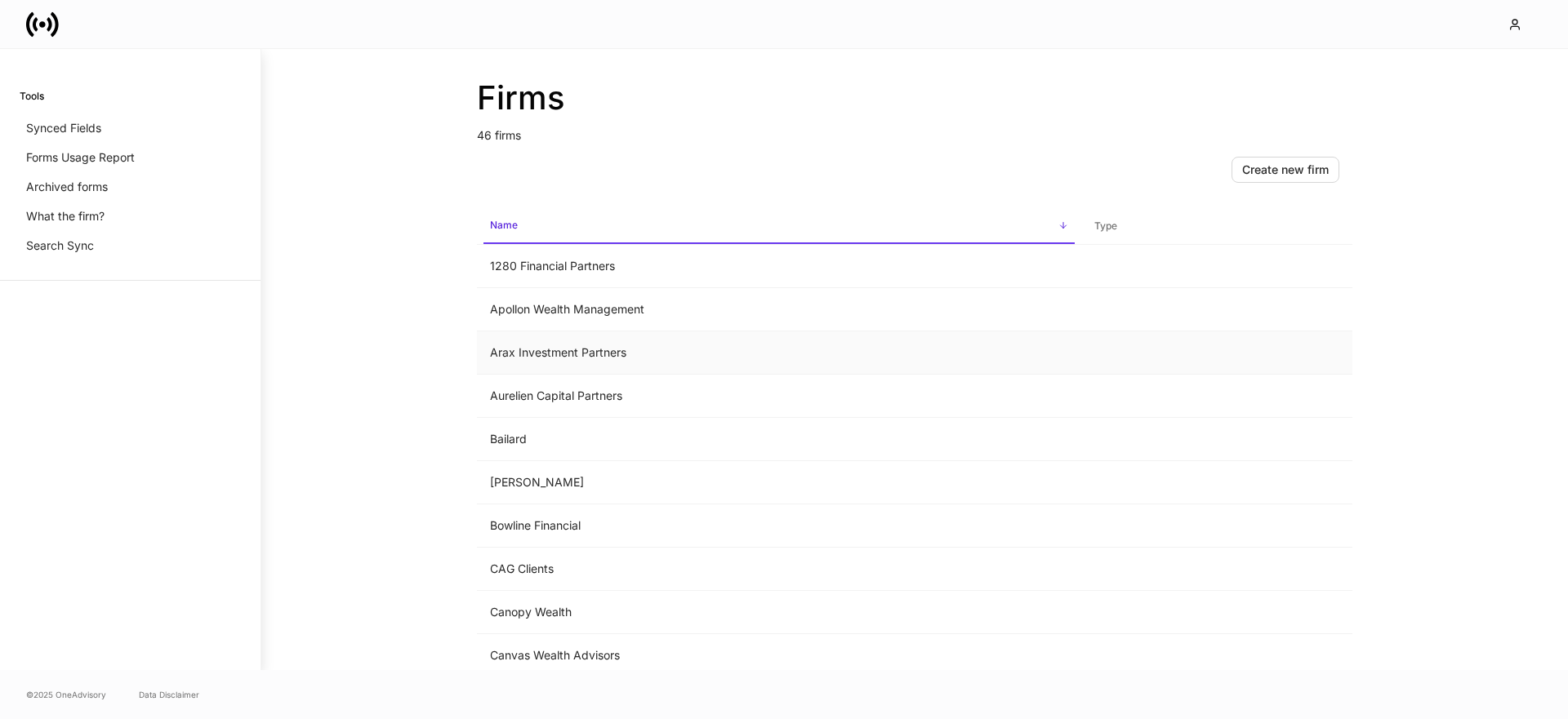
click at [537, 357] on td "Arax Investment Partners" at bounding box center [779, 353] width 604 height 43
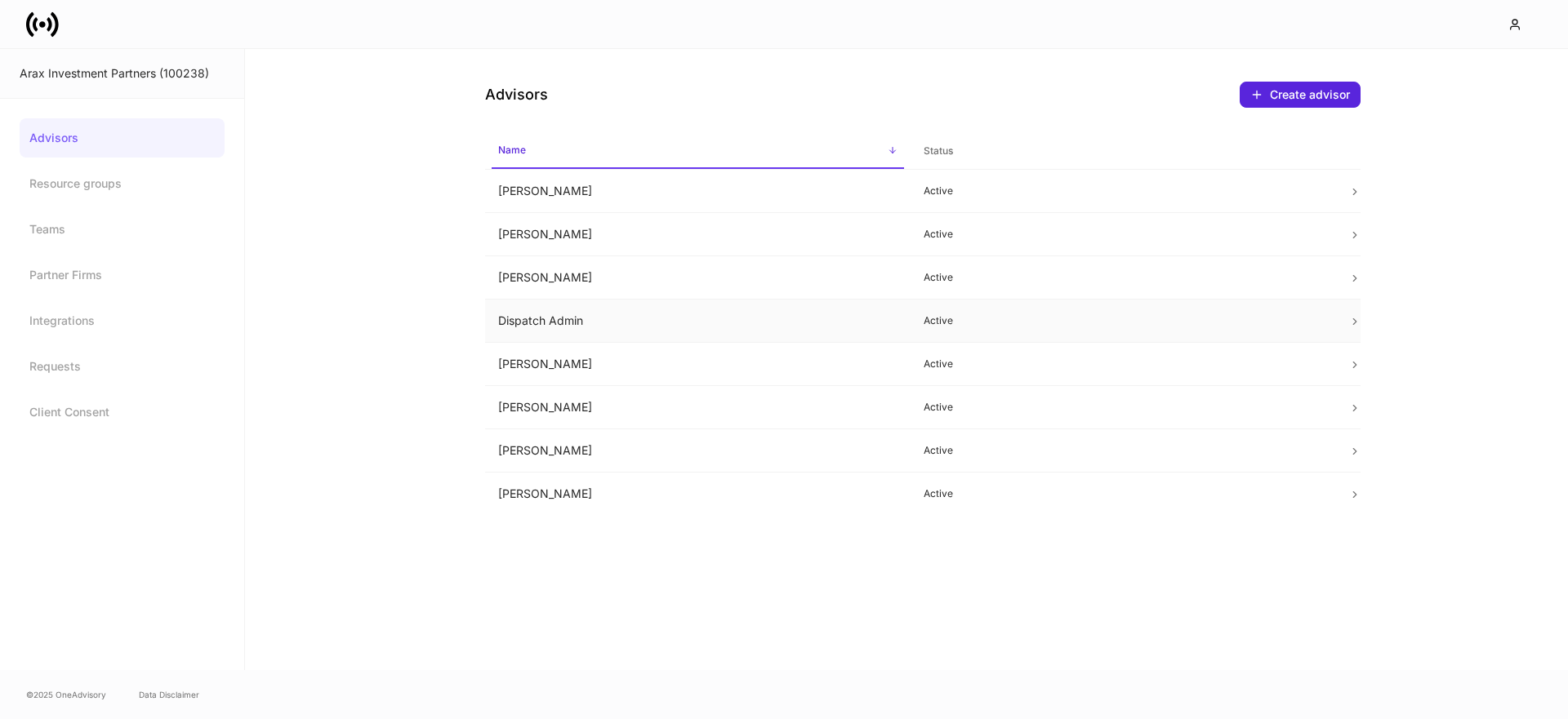
click at [573, 315] on td "Dispatch Admin" at bounding box center [698, 321] width 426 height 43
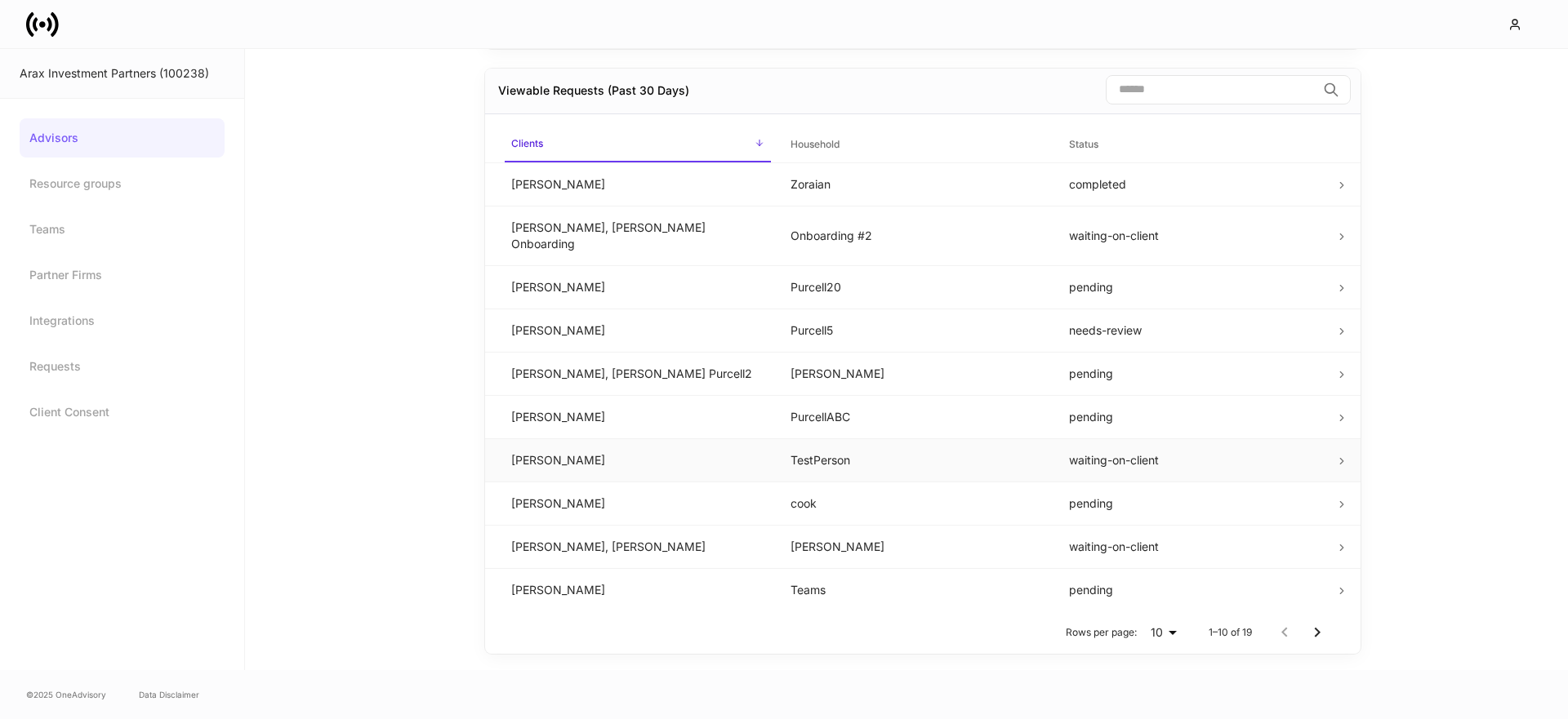
scroll to position [986, 0]
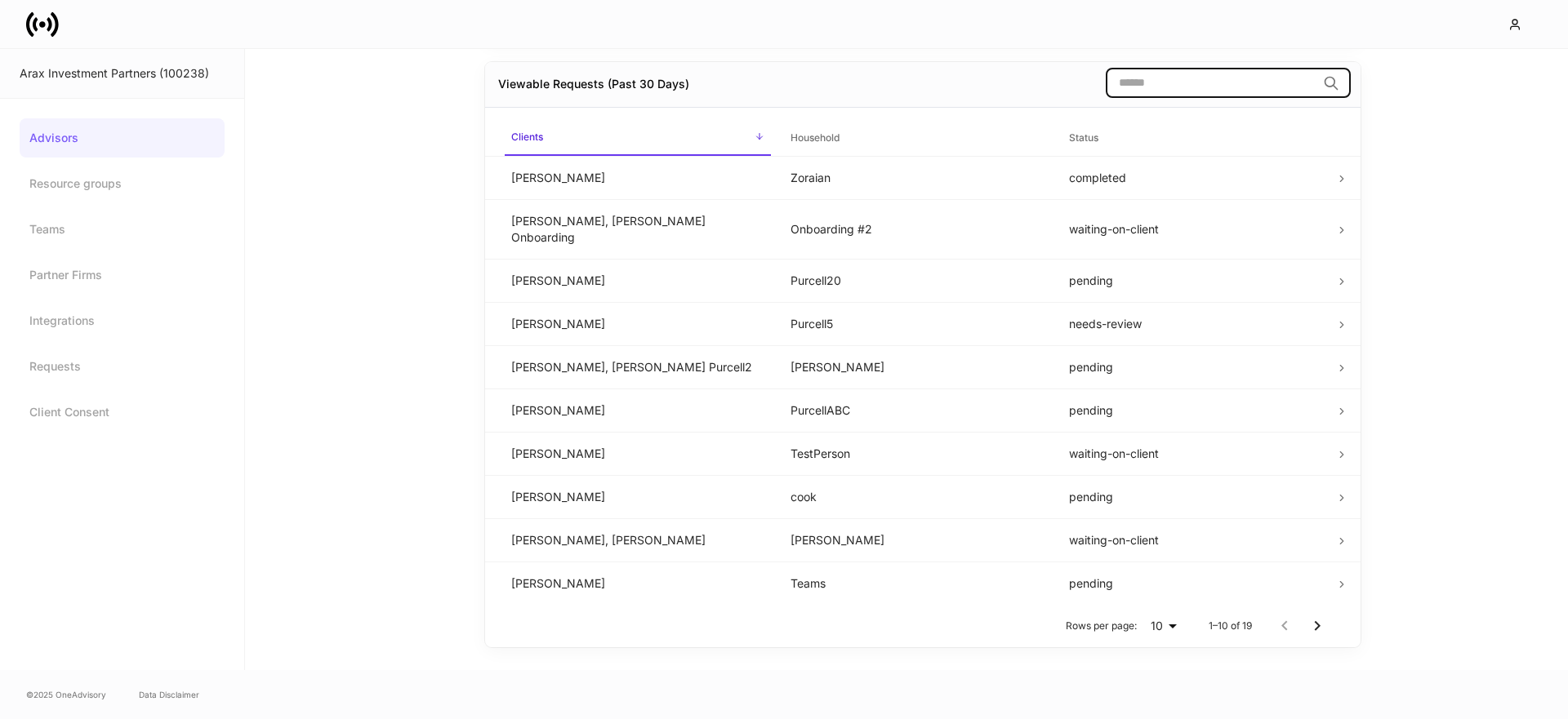
click at [1174, 92] on input "search" at bounding box center [1210, 83] width 210 height 29
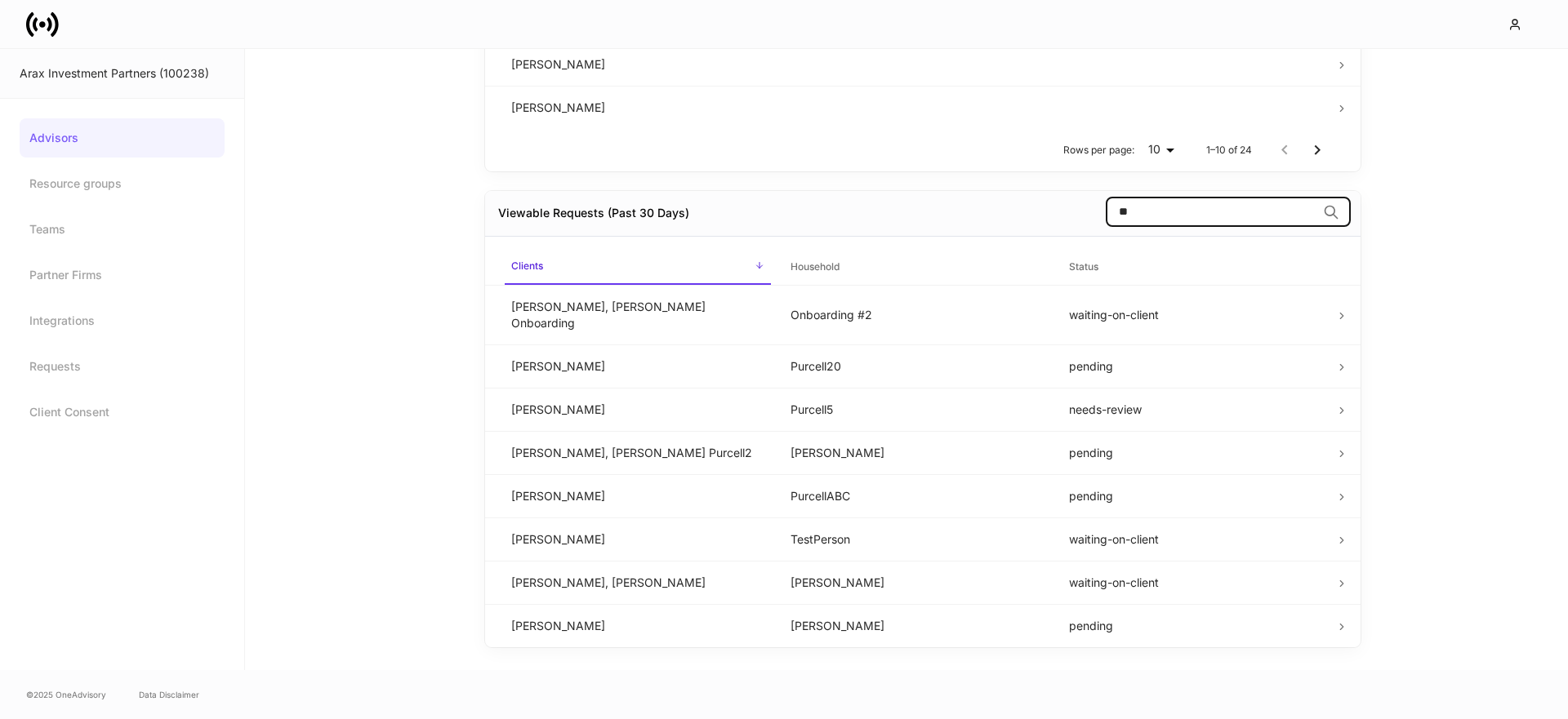
scroll to position [597, 0]
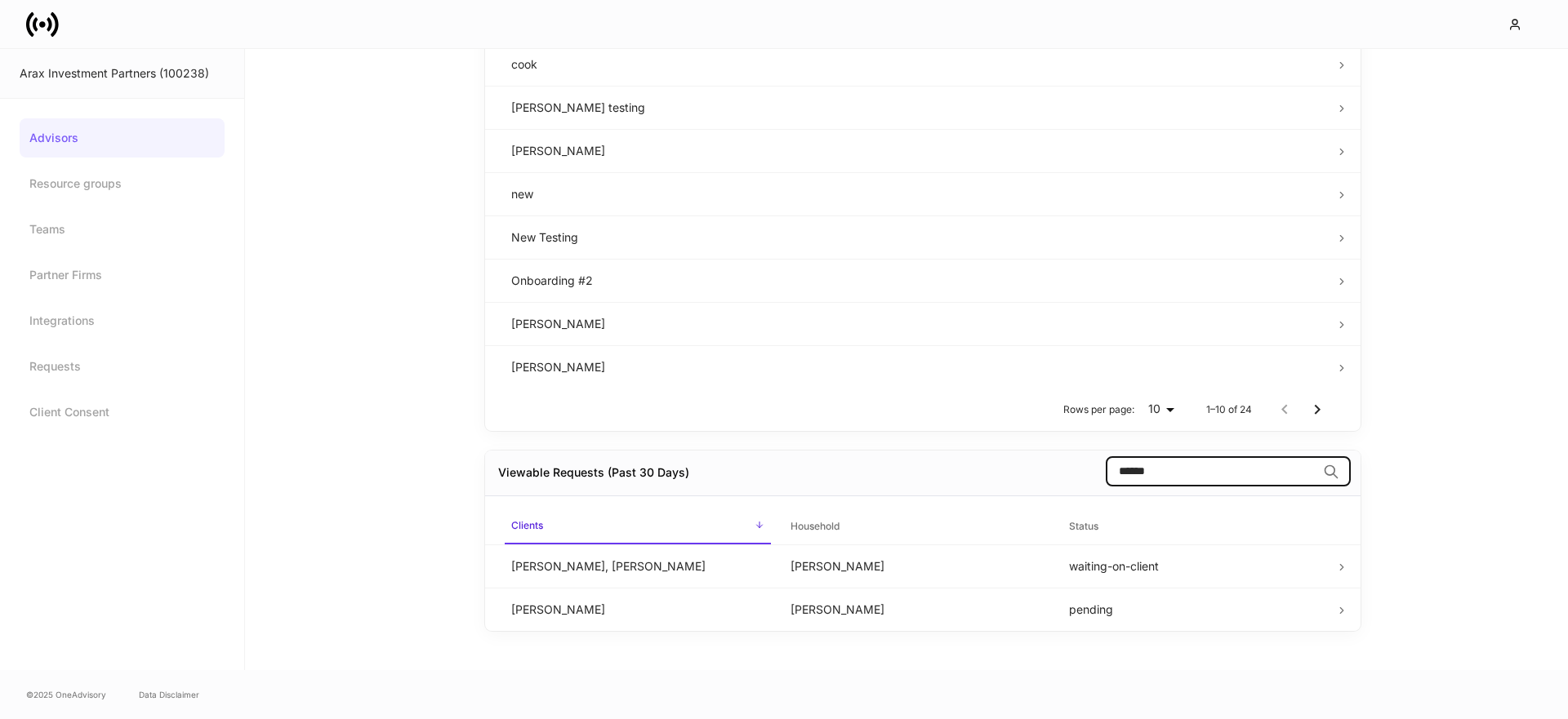
type input "******"
click at [677, 568] on td "henry Benton, kenny Benton" at bounding box center [637, 566] width 279 height 43
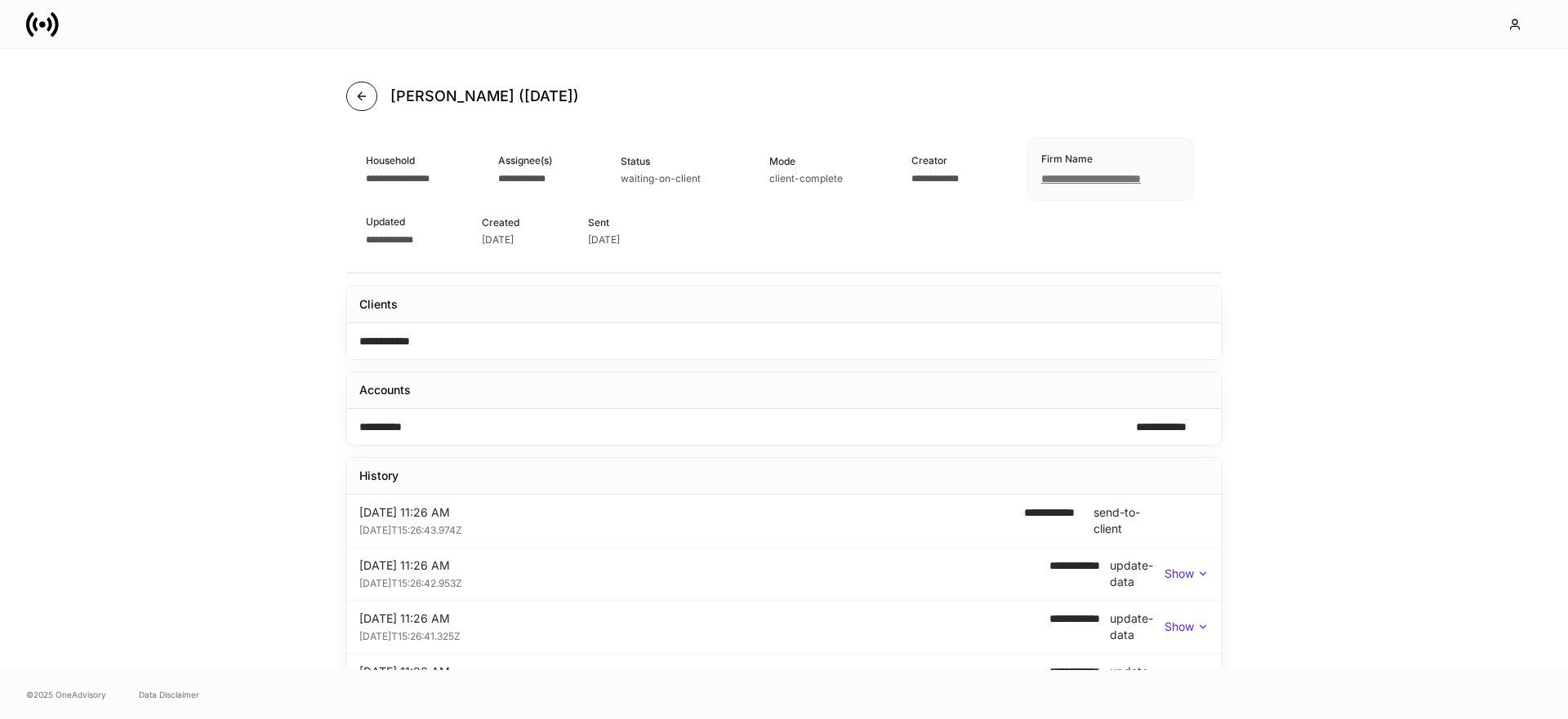
click at [358, 95] on icon "button" at bounding box center [361, 96] width 8 height 8
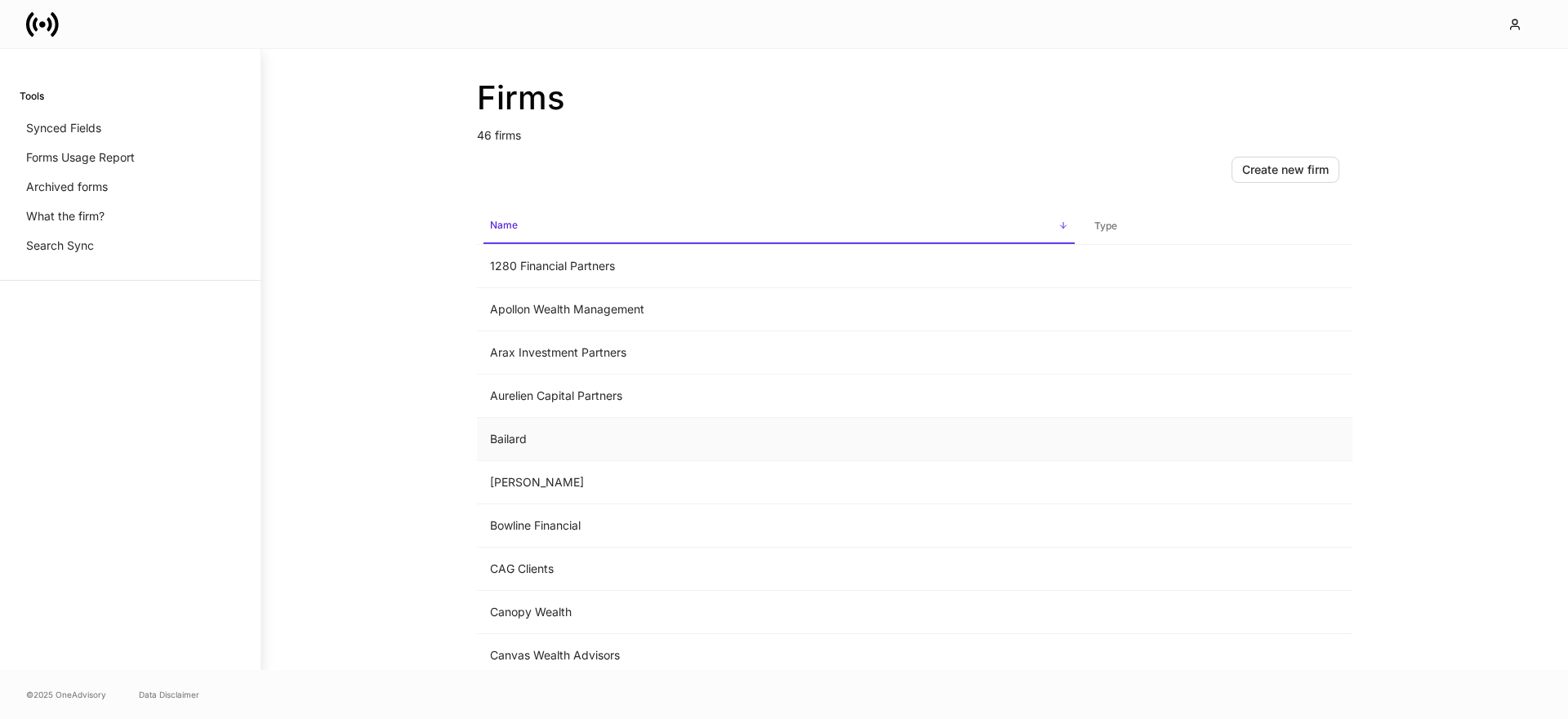
scroll to position [12, 0]
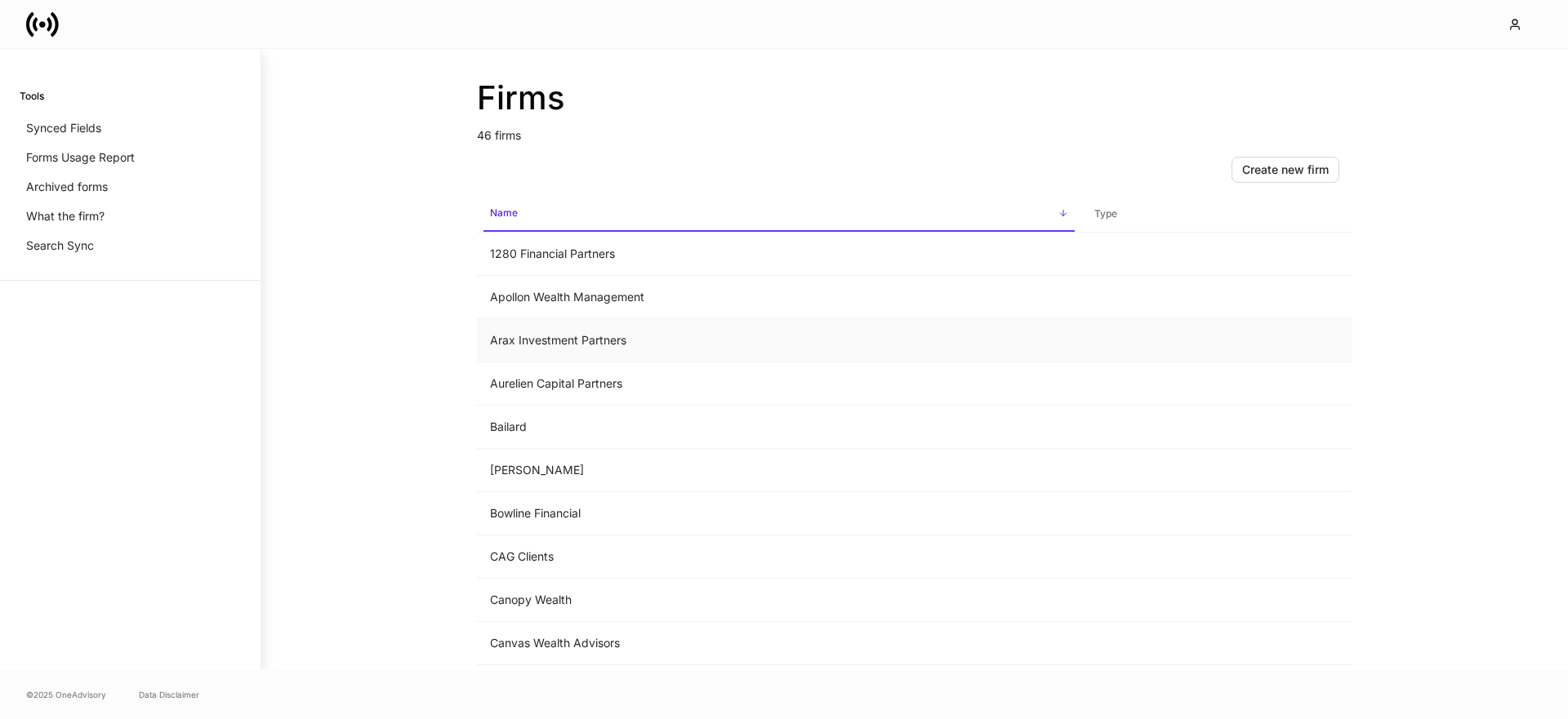
click at [546, 334] on td "Arax Investment Partners" at bounding box center [779, 341] width 604 height 43
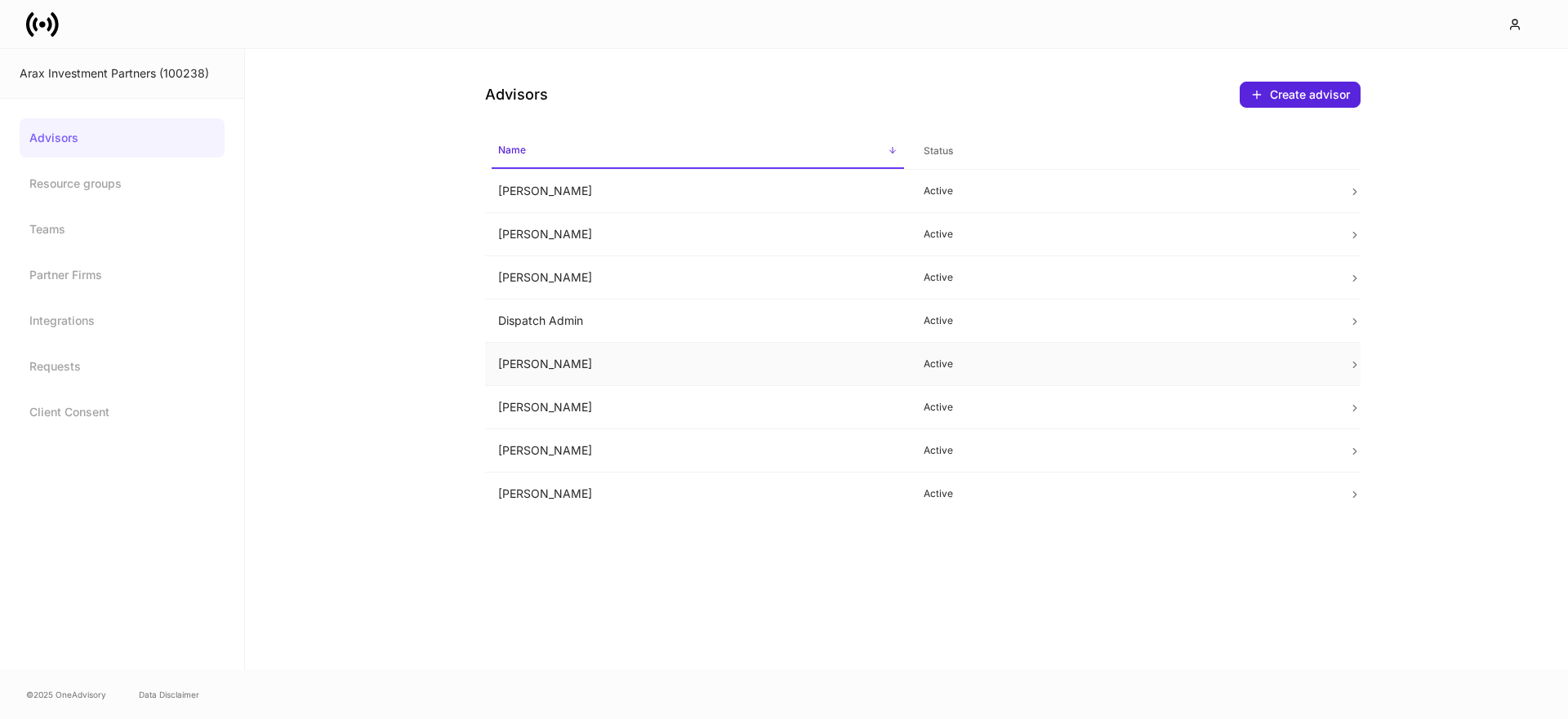
click at [543, 371] on td "Henry Benton" at bounding box center [698, 365] width 426 height 43
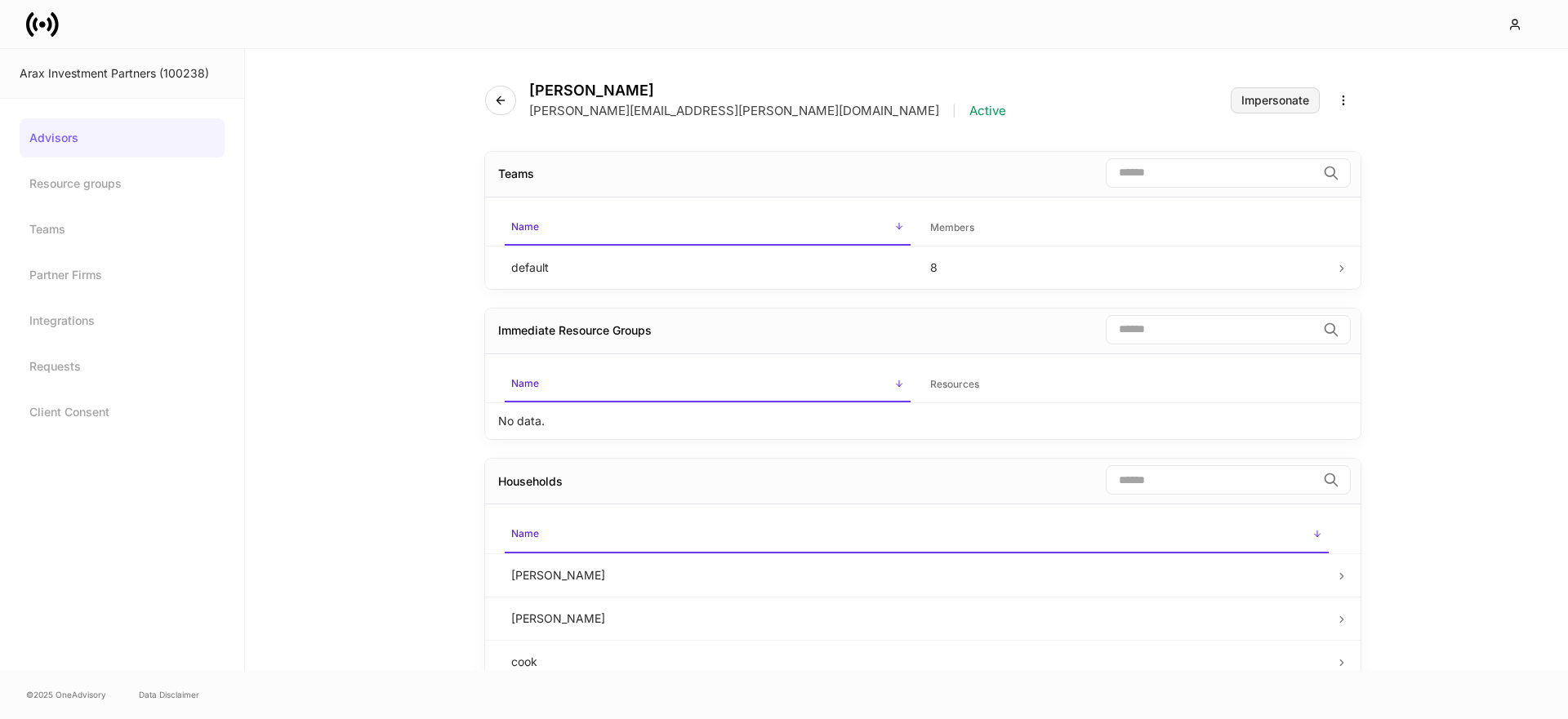
click at [1250, 108] on button "Impersonate" at bounding box center [1275, 100] width 89 height 26
click at [39, 24] on icon at bounding box center [42, 25] width 33 height 33
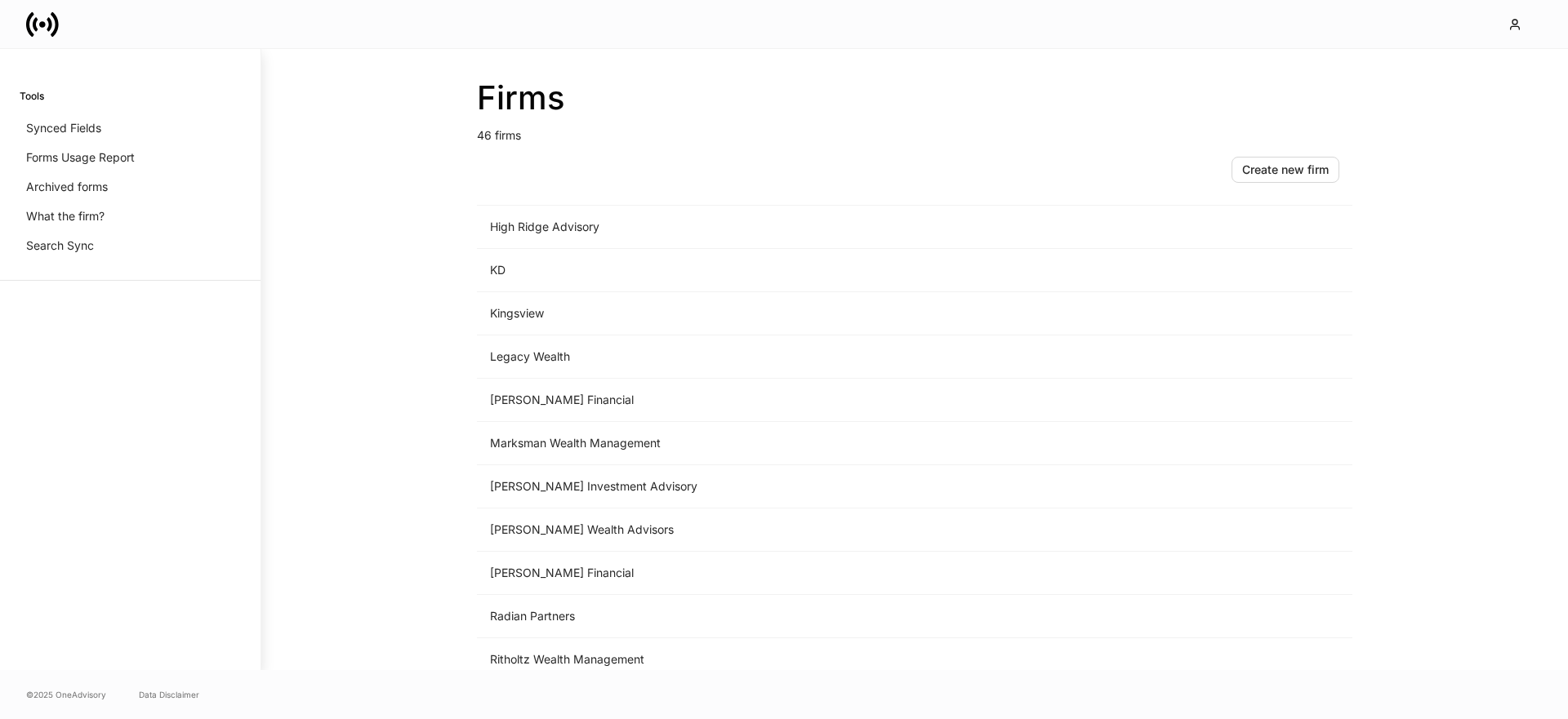
scroll to position [1574, 0]
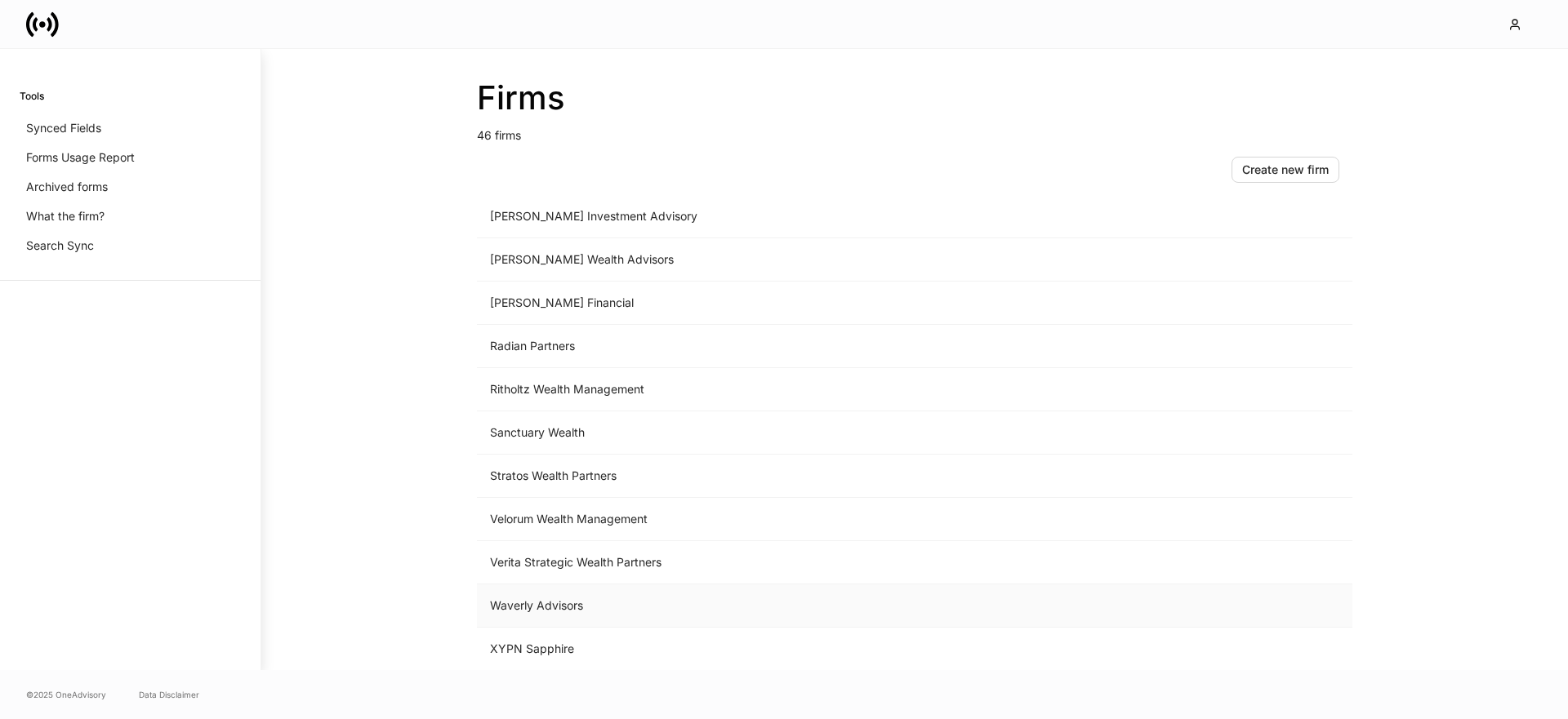
click at [560, 597] on td "Waverly Advisors" at bounding box center [779, 606] width 604 height 43
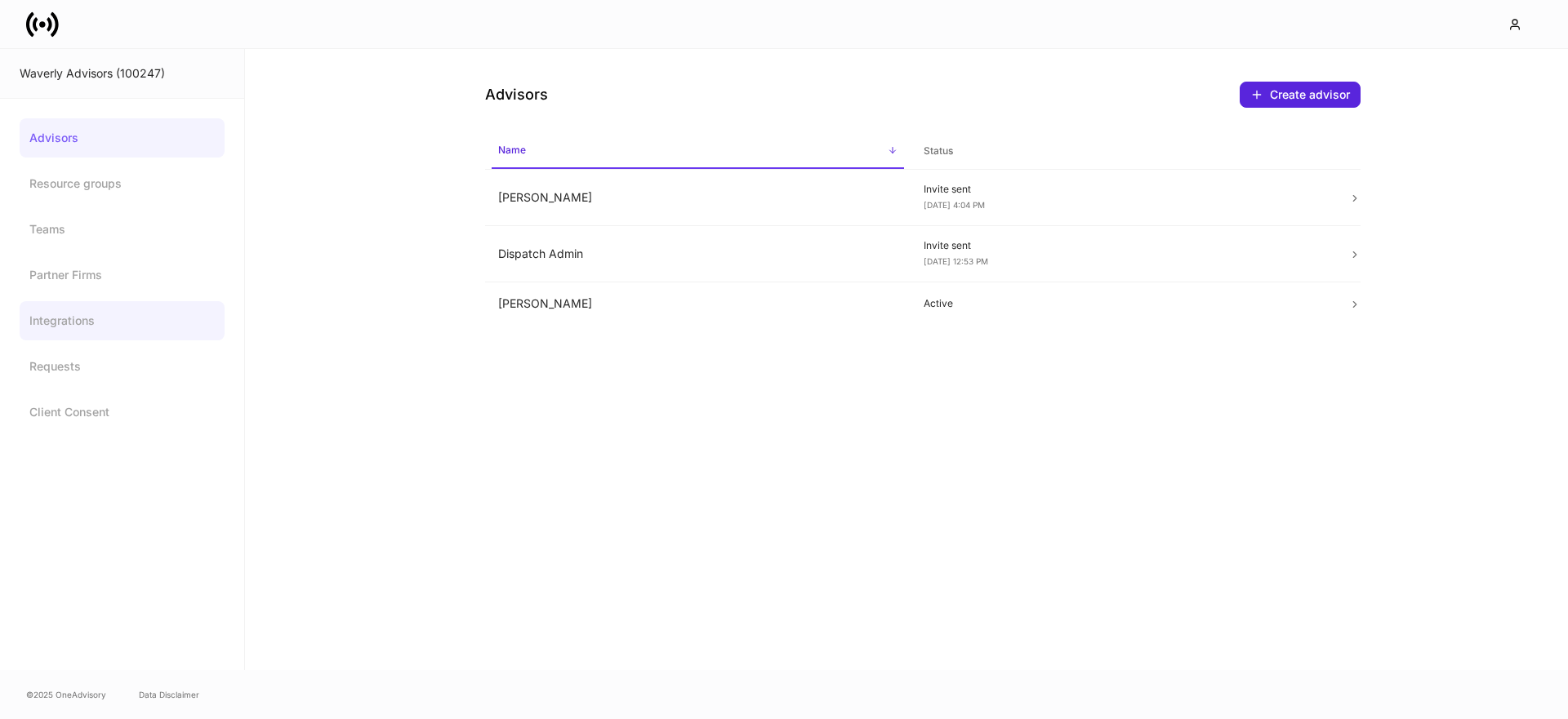
click at [129, 318] on link "Integrations" at bounding box center [122, 321] width 205 height 39
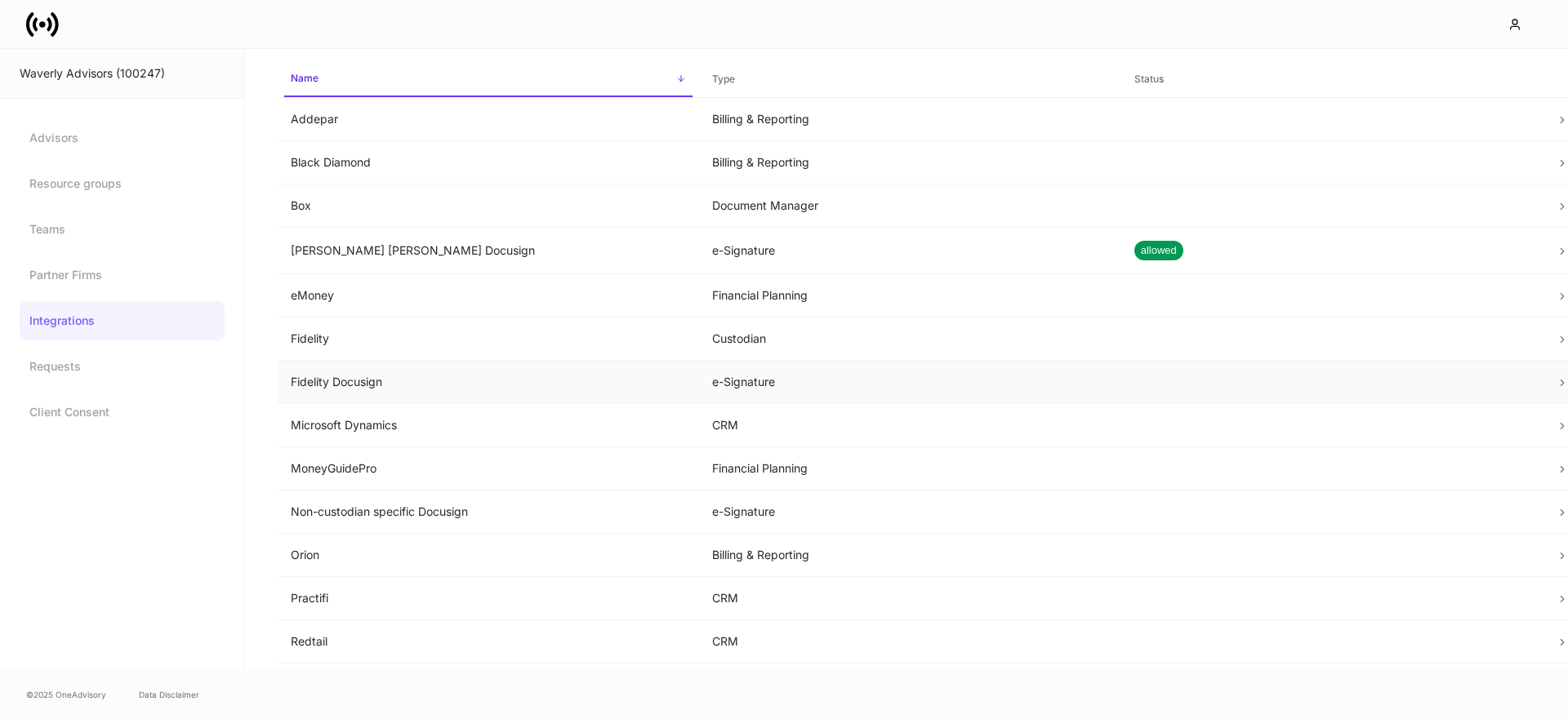
click at [423, 396] on td "Fidelity Docusign" at bounding box center [487, 383] width 421 height 43
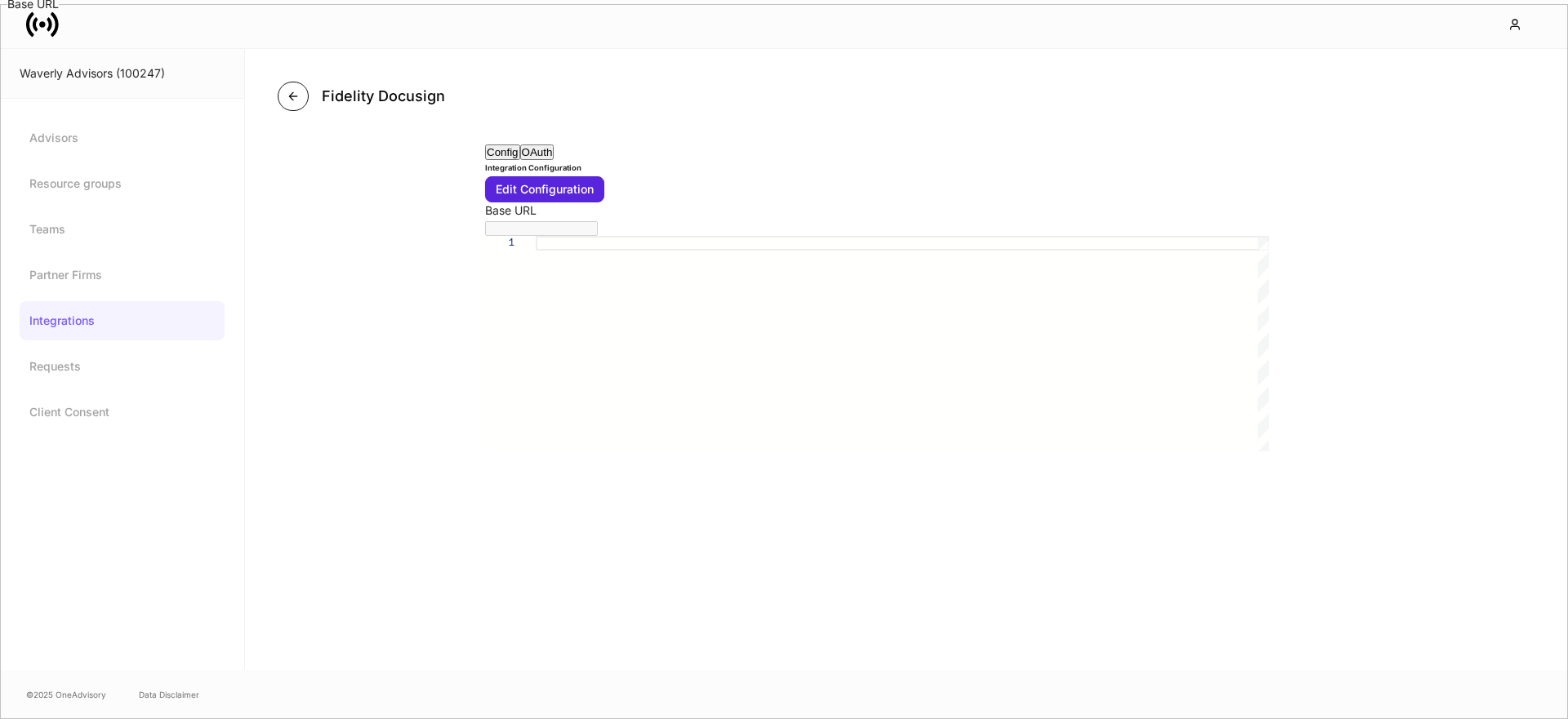
click at [288, 100] on icon "button" at bounding box center [293, 96] width 13 height 13
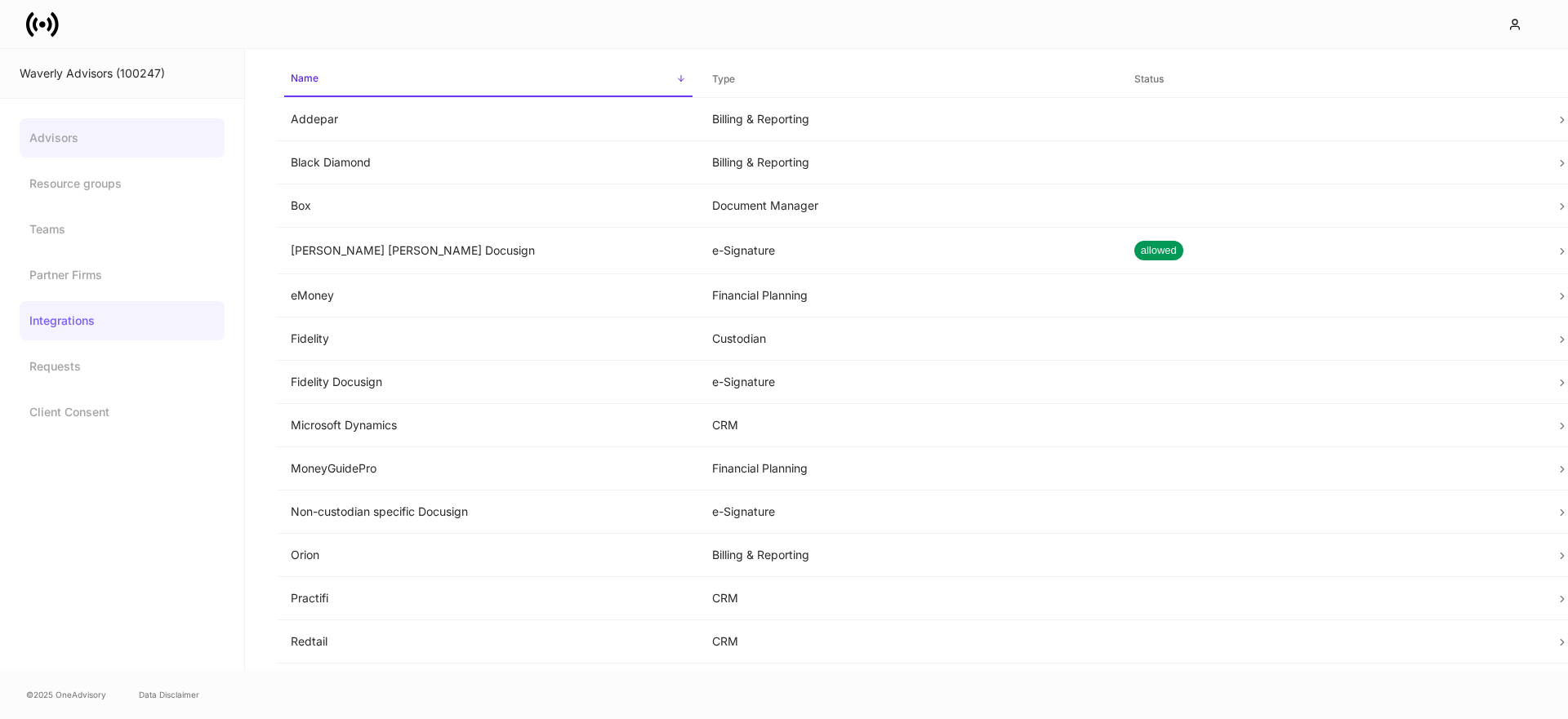
click at [71, 134] on link "Advisors" at bounding box center [122, 138] width 205 height 39
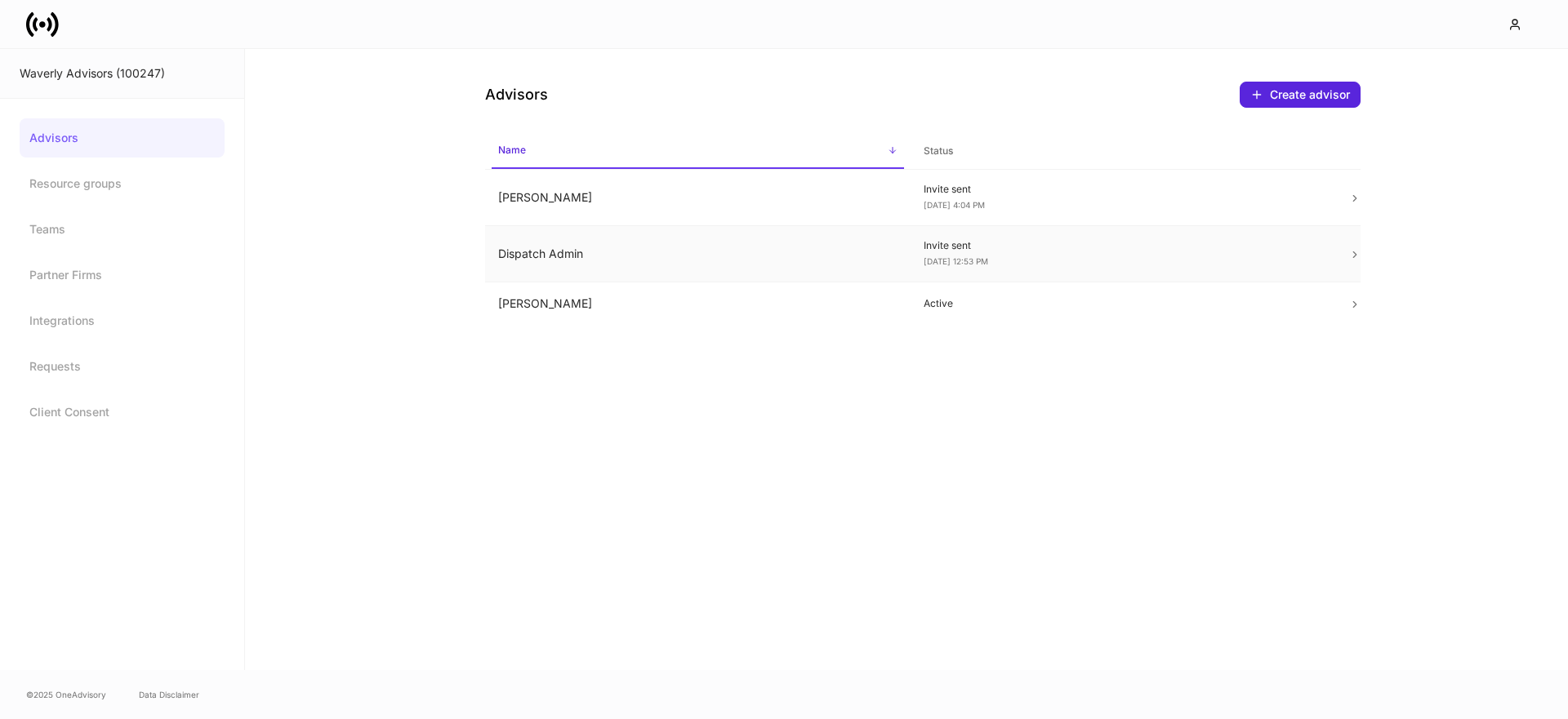
click at [660, 259] on td "Dispatch Admin" at bounding box center [698, 255] width 426 height 57
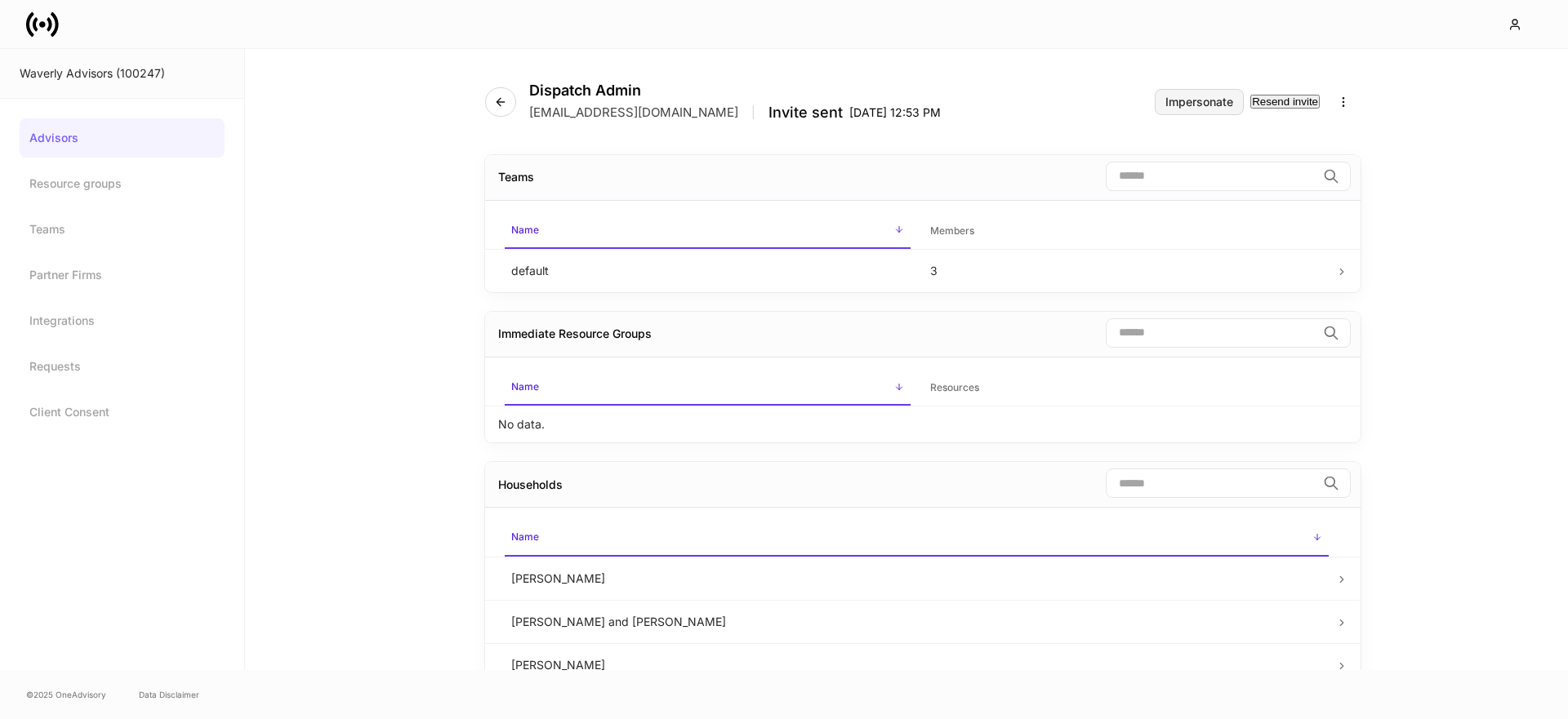
click at [1192, 102] on div "Impersonate" at bounding box center [1199, 101] width 68 height 11
